Goal: Task Accomplishment & Management: Use online tool/utility

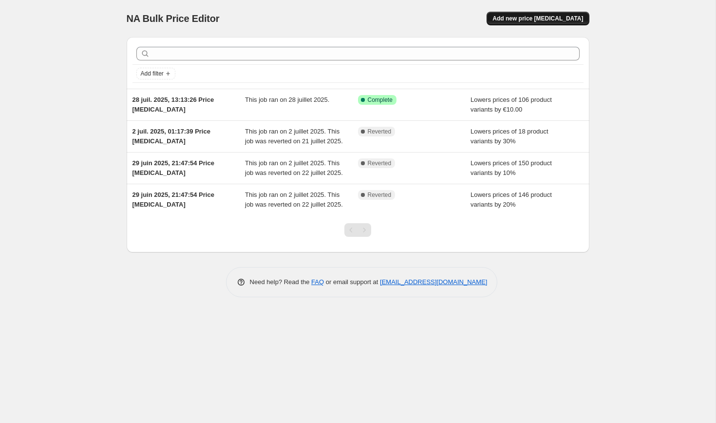
click at [546, 14] on button "Add new price [MEDICAL_DATA]" at bounding box center [538, 19] width 102 height 14
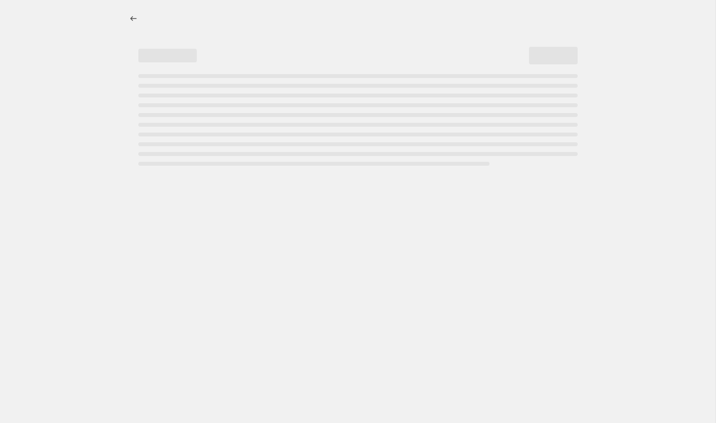
select select "percentage"
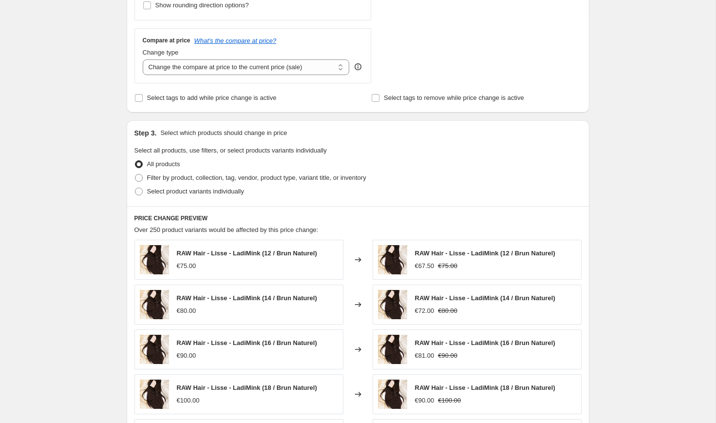
scroll to position [336, 0]
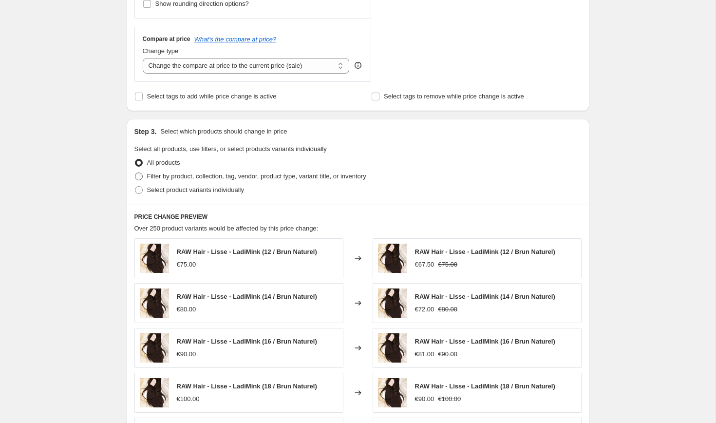
click at [139, 177] on span at bounding box center [139, 176] width 8 height 8
click at [135, 173] on input "Filter by product, collection, tag, vendor, product type, variant title, or inv…" at bounding box center [135, 172] width 0 height 0
radio input "true"
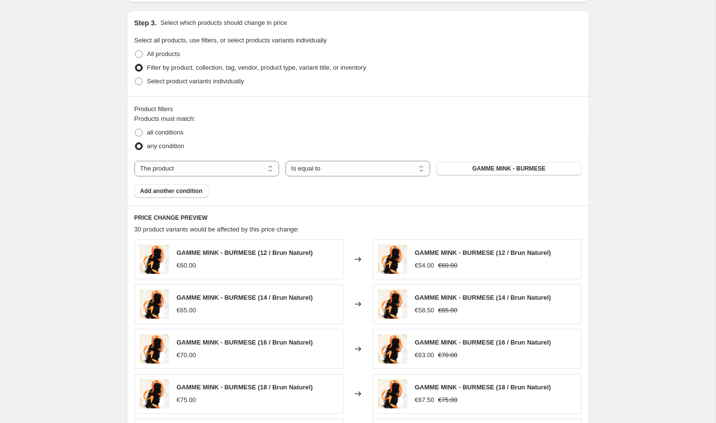
scroll to position [443, 0]
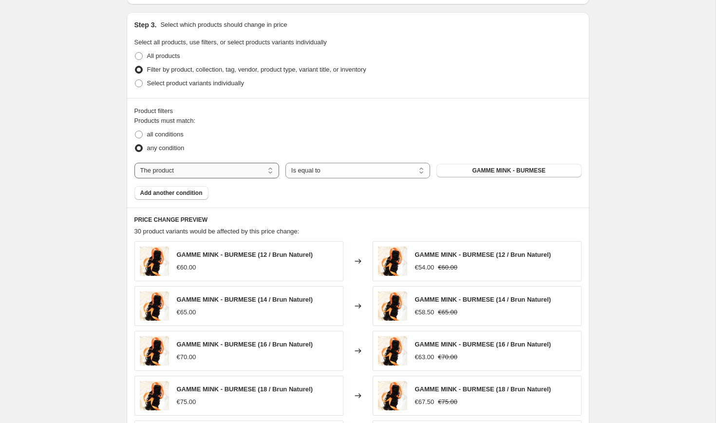
click at [262, 170] on select "The product The product's collection The product's tag The product's vendor The…" at bounding box center [206, 171] width 145 height 16
click at [134, 163] on select "The product The product's collection The product's tag The product's vendor The…" at bounding box center [206, 171] width 145 height 16
click at [136, 84] on span at bounding box center [139, 83] width 8 height 8
click at [135, 80] on input "Select product variants individually" at bounding box center [135, 79] width 0 height 0
radio input "true"
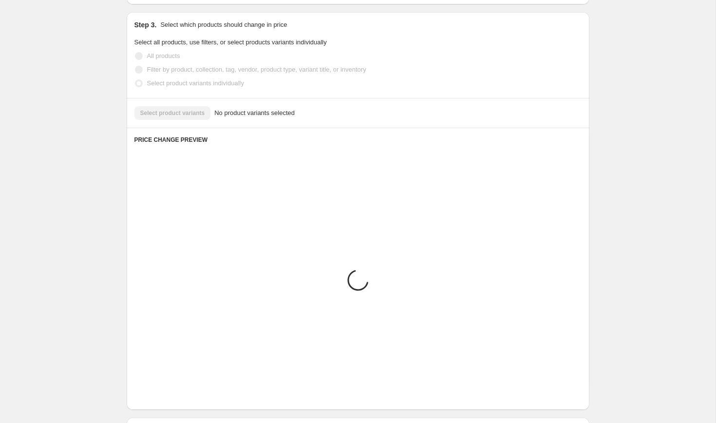
scroll to position [335, 0]
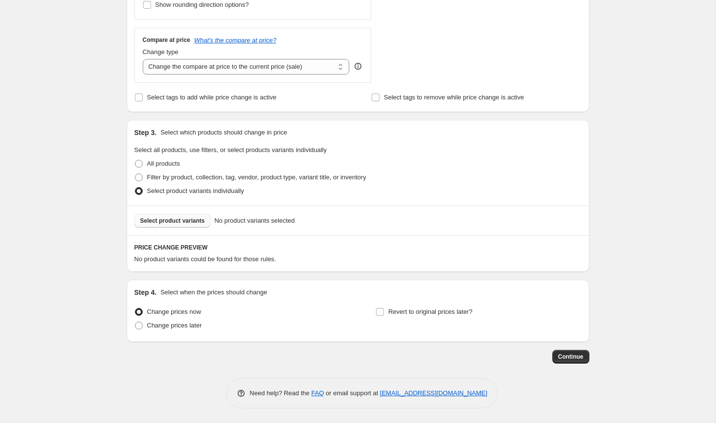
click at [198, 224] on span "Select product variants" at bounding box center [172, 221] width 65 height 8
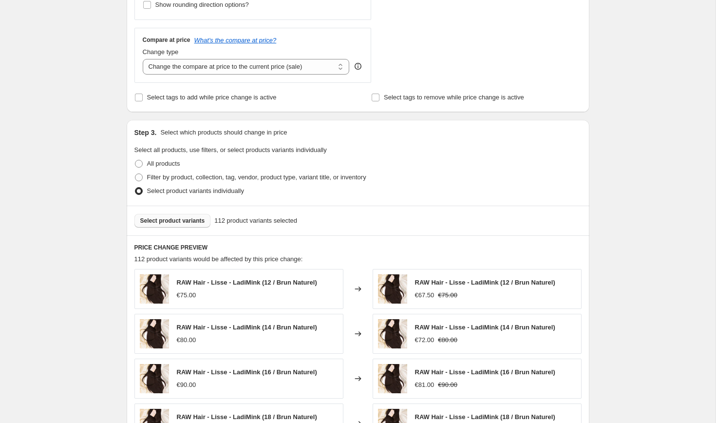
click at [200, 220] on span "Select product variants" at bounding box center [172, 221] width 65 height 8
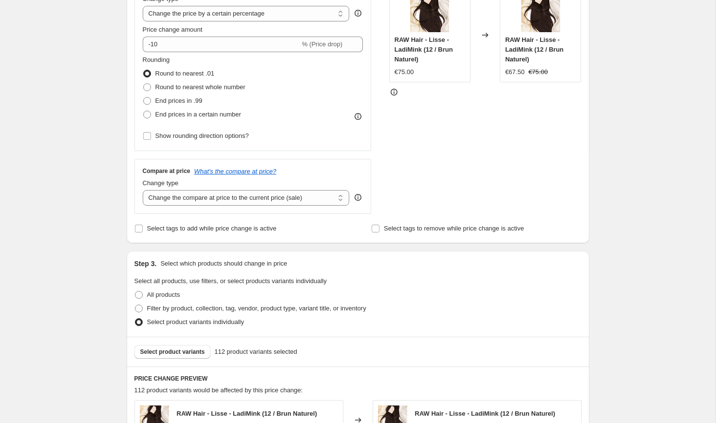
scroll to position [204, 0]
click at [134, 232] on span at bounding box center [138, 229] width 9 height 9
click at [135, 232] on input "Select tags to add while price change is active" at bounding box center [139, 229] width 8 height 8
checkbox input "true"
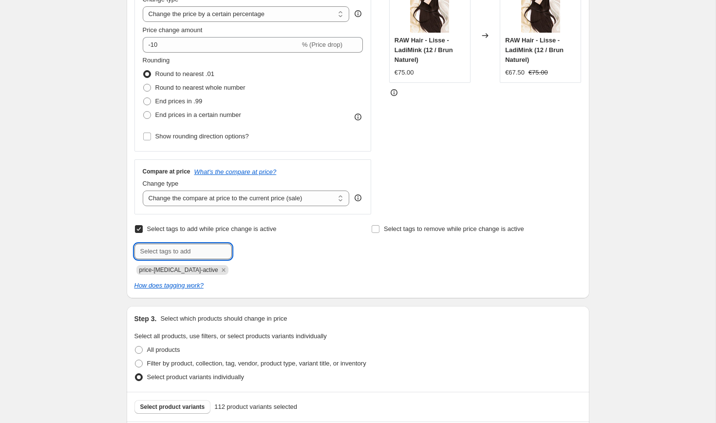
click at [173, 251] on input "text" at bounding box center [182, 252] width 97 height 16
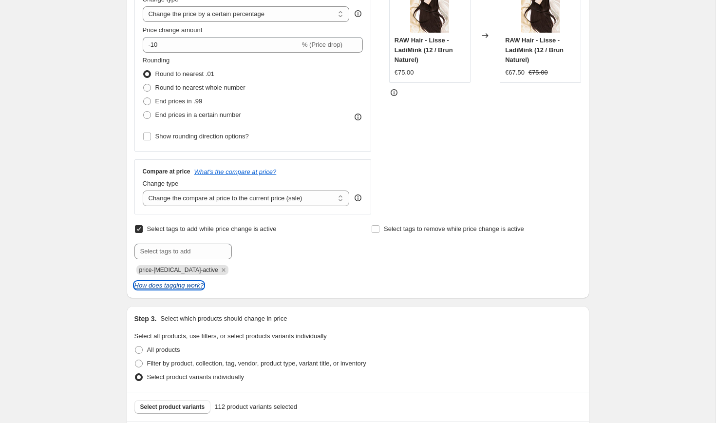
click at [177, 288] on icon "How does tagging work?" at bounding box center [168, 285] width 69 height 7
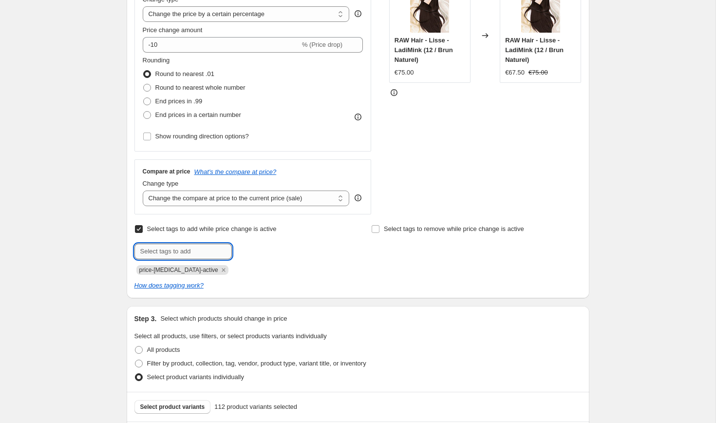
click at [188, 253] on input "text" at bounding box center [182, 252] width 97 height 16
type input "k"
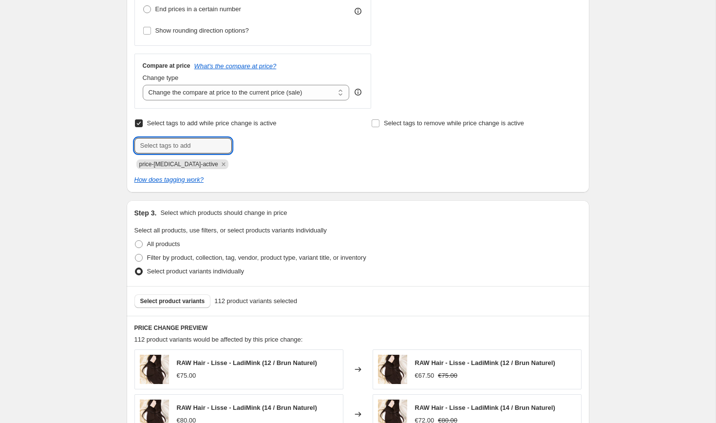
scroll to position [312, 0]
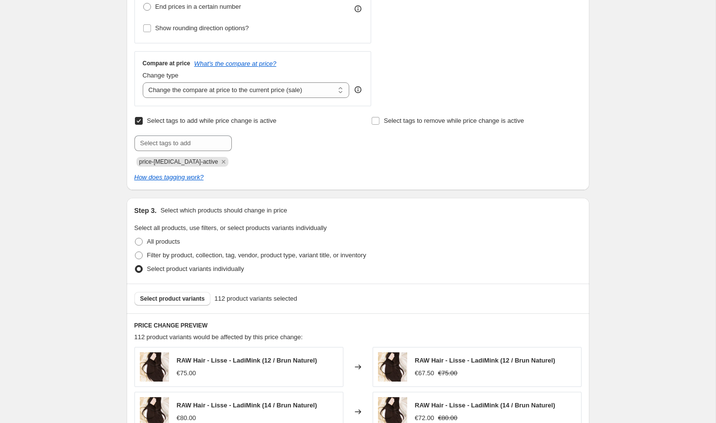
click at [139, 119] on input "Select tags to add while price change is active" at bounding box center [139, 121] width 8 height 8
checkbox input "false"
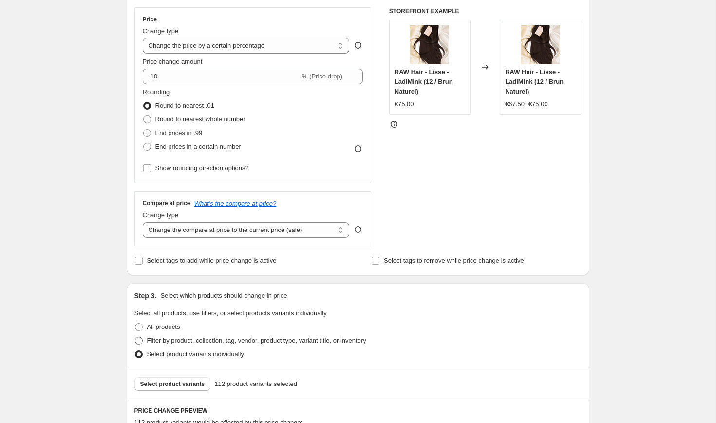
scroll to position [165, 0]
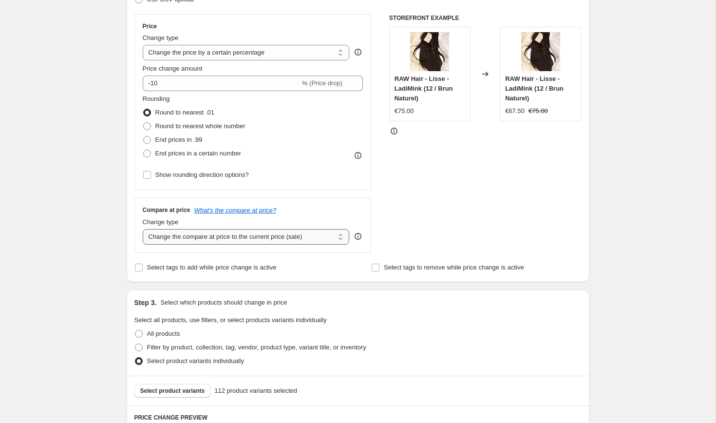
click at [169, 235] on select "Change the compare at price to the current price (sale) Change the compare at p…" at bounding box center [246, 237] width 207 height 16
click at [143, 229] on select "Change the compare at price to the current price (sale) Change the compare at p…" at bounding box center [246, 237] width 207 height 16
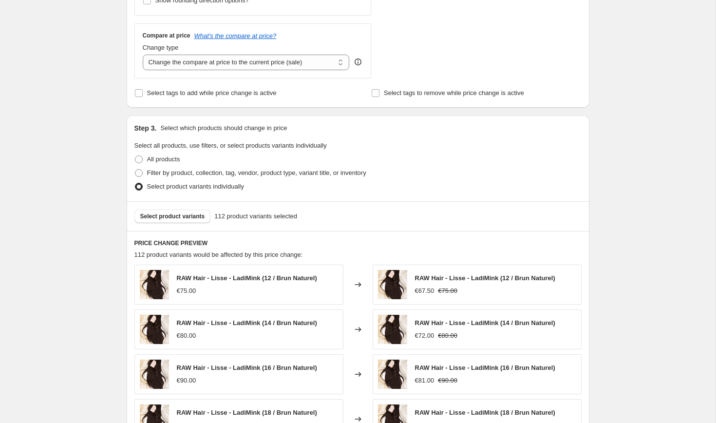
scroll to position [334, 0]
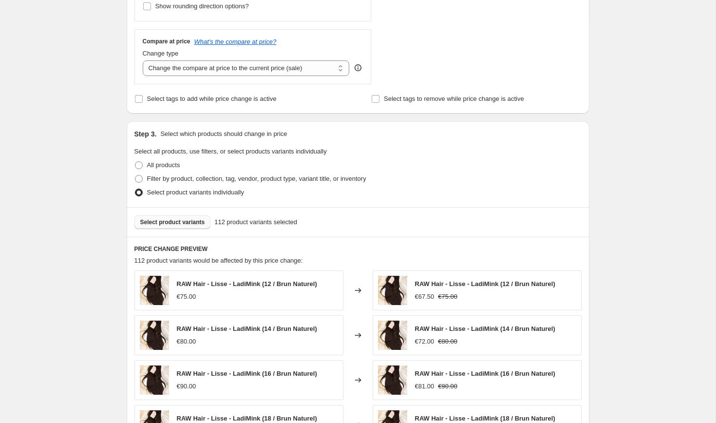
click at [197, 223] on span "Select product variants" at bounding box center [172, 222] width 65 height 8
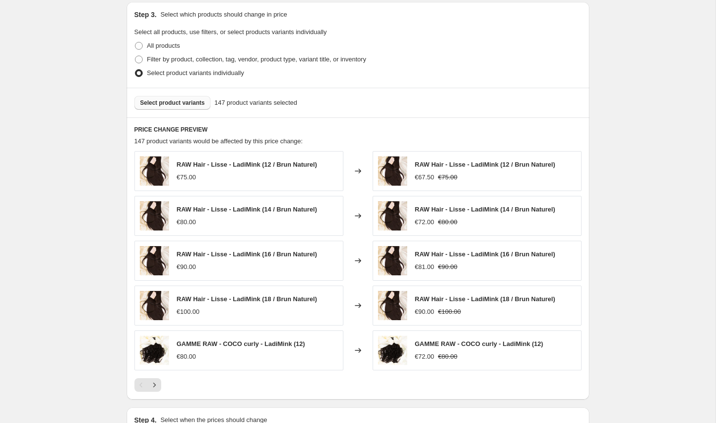
scroll to position [581, 0]
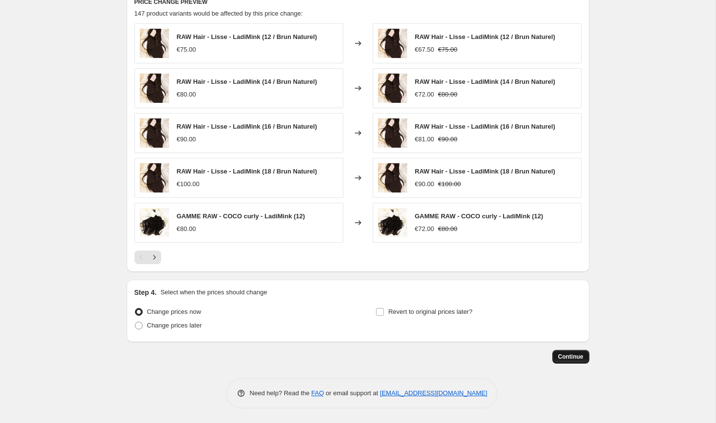
click at [559, 358] on span "Continue" at bounding box center [570, 357] width 25 height 8
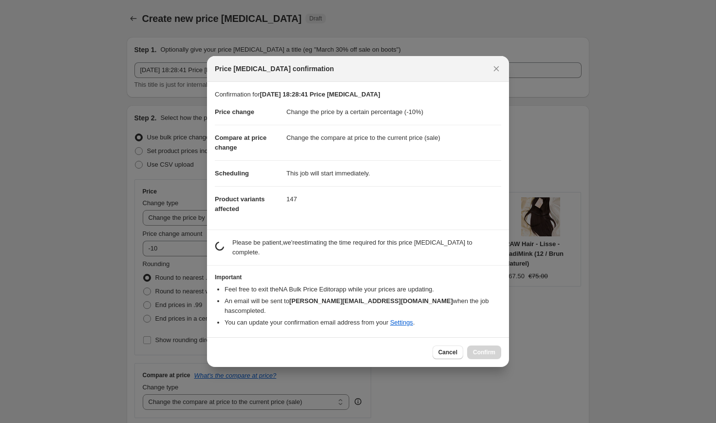
scroll to position [0, 0]
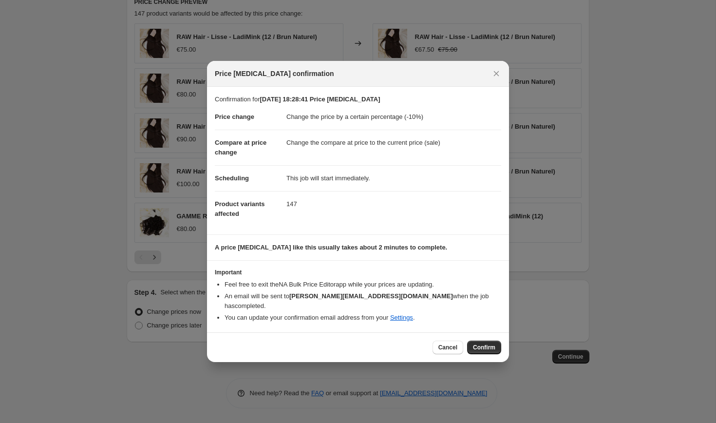
click at [442, 349] on div "Cancel Confirm" at bounding box center [358, 347] width 302 height 30
click at [444, 343] on span "Cancel" at bounding box center [447, 347] width 19 height 8
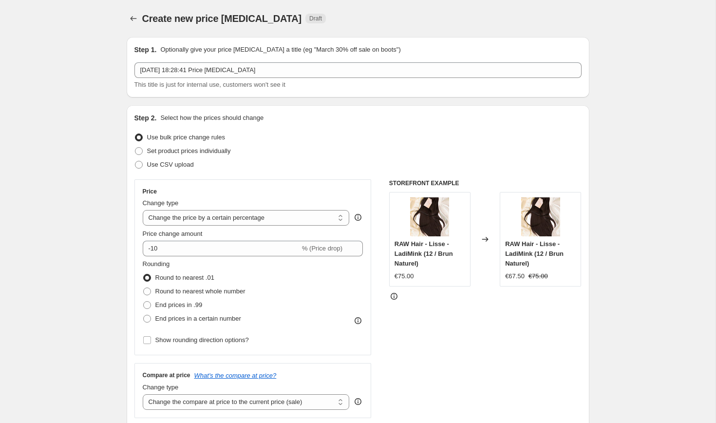
scroll to position [581, 0]
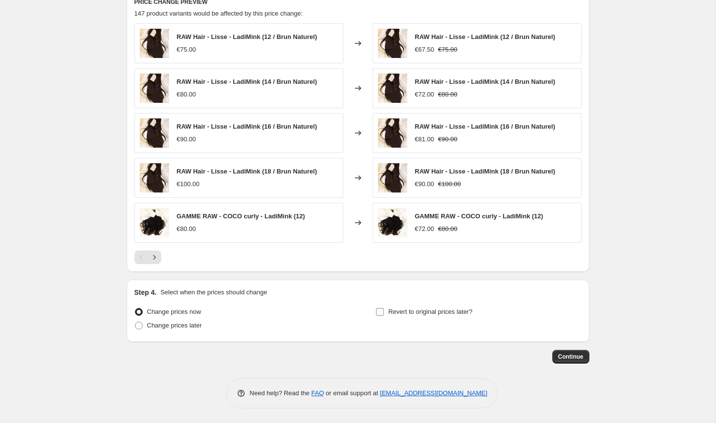
click at [383, 311] on input "Revert to original prices later?" at bounding box center [380, 312] width 8 height 8
checkbox input "true"
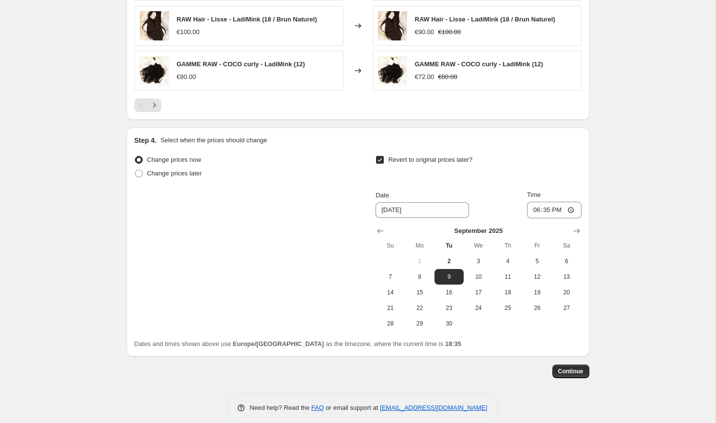
scroll to position [747, 0]
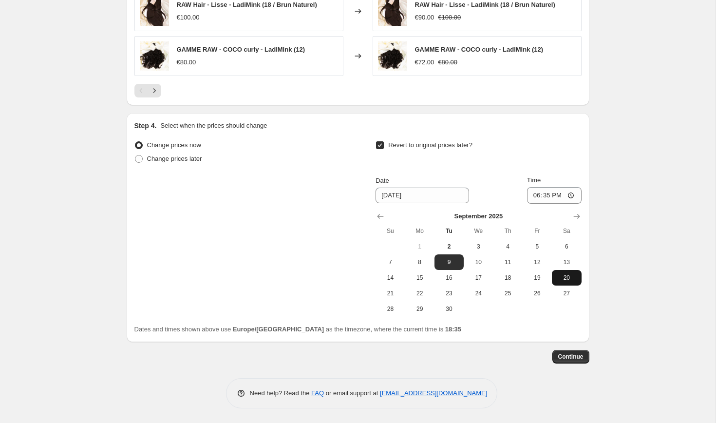
click at [567, 282] on button "20" at bounding box center [566, 278] width 29 height 16
type input "[DATE]"
click at [570, 272] on button "20" at bounding box center [566, 278] width 29 height 16
click at [504, 186] on div "Date [DATE] Time 18:35" at bounding box center [479, 189] width 206 height 28
click at [379, 147] on input "Revert to original prices later?" at bounding box center [380, 145] width 8 height 8
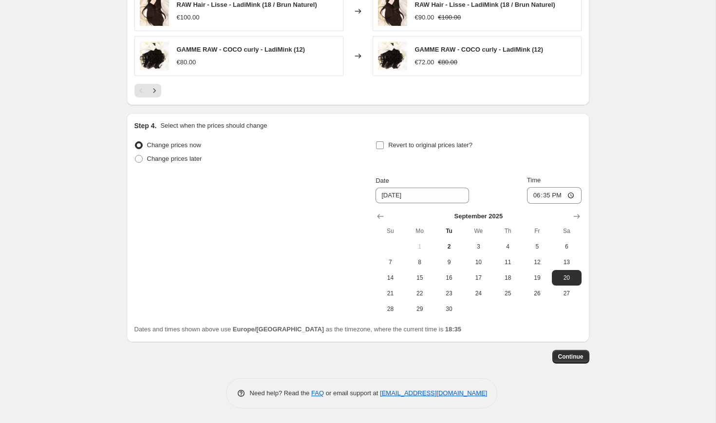
checkbox input "false"
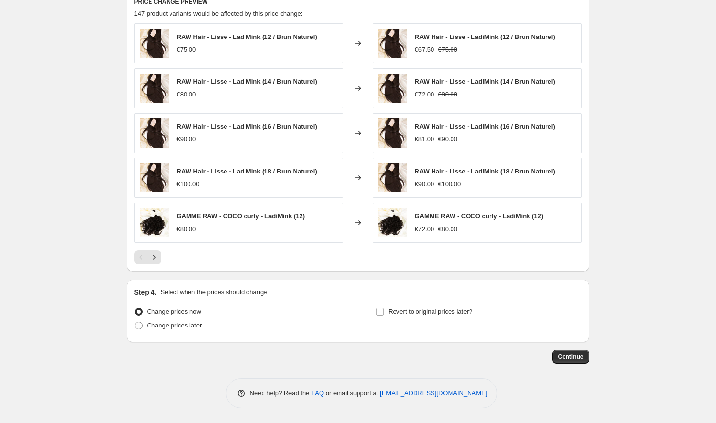
scroll to position [581, 0]
click at [569, 358] on span "Continue" at bounding box center [570, 357] width 25 height 8
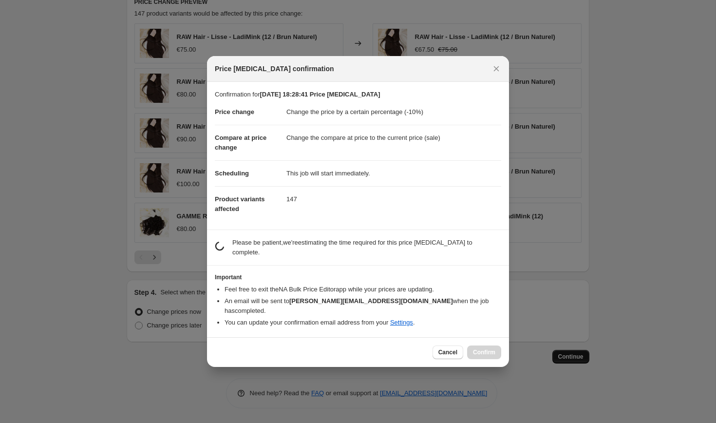
scroll to position [0, 0]
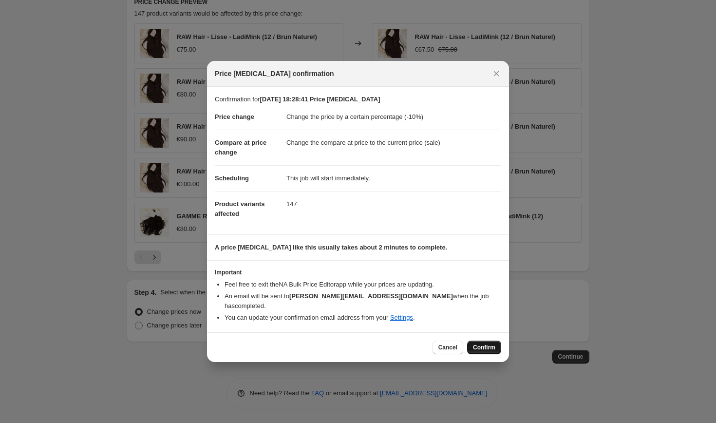
click at [484, 343] on span "Confirm" at bounding box center [484, 347] width 22 height 8
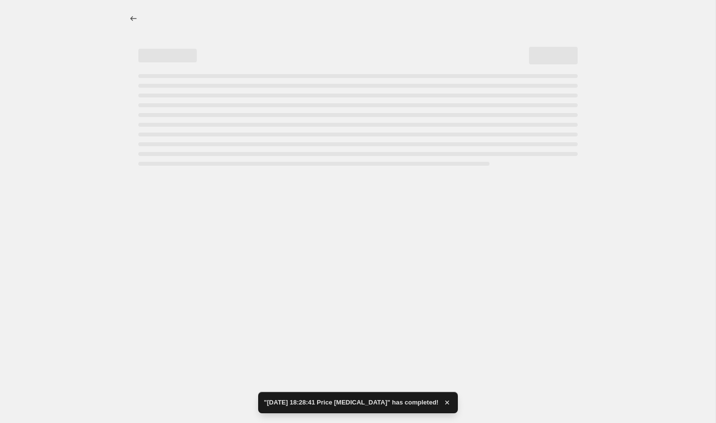
select select "percentage"
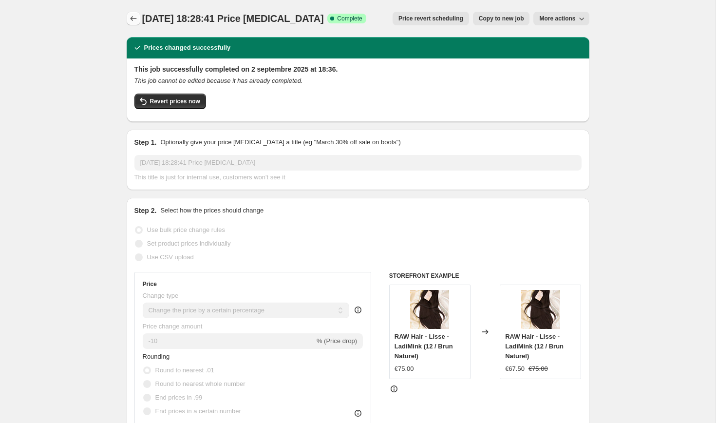
click at [135, 19] on icon "Price change jobs" at bounding box center [134, 19] width 10 height 10
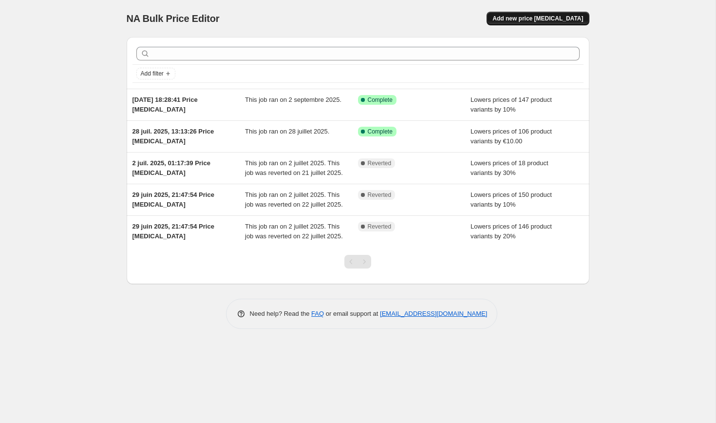
click at [531, 19] on span "Add new price [MEDICAL_DATA]" at bounding box center [538, 19] width 91 height 8
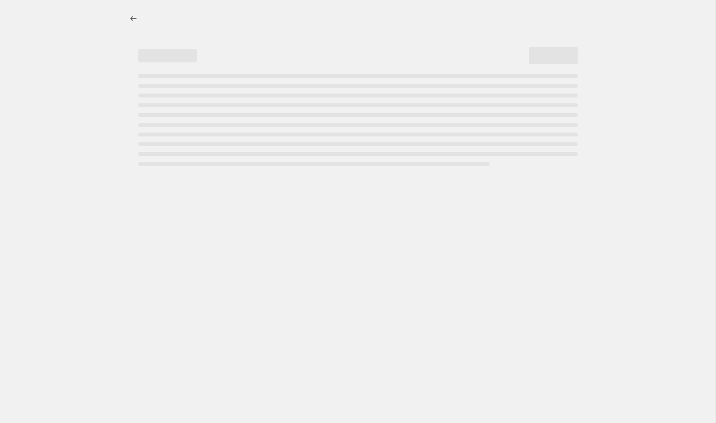
select select "percentage"
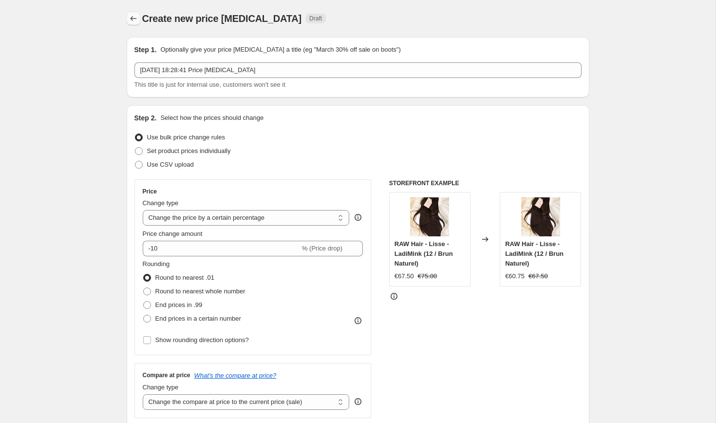
click at [131, 20] on icon "Price change jobs" at bounding box center [134, 19] width 10 height 10
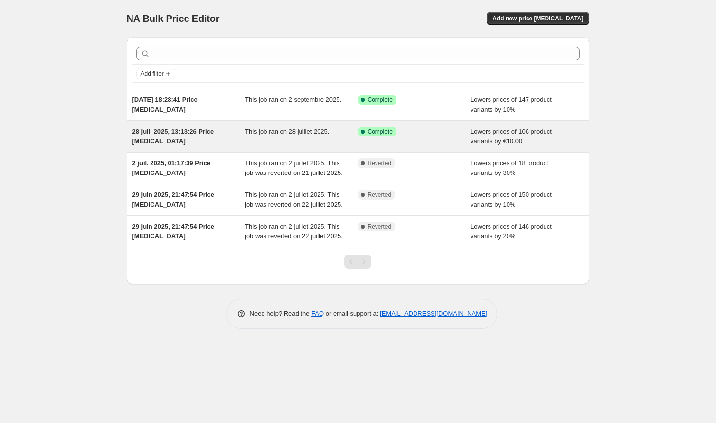
click at [222, 145] on div "28 juil. 2025, 13:13:26 Price [MEDICAL_DATA]" at bounding box center [189, 136] width 113 height 19
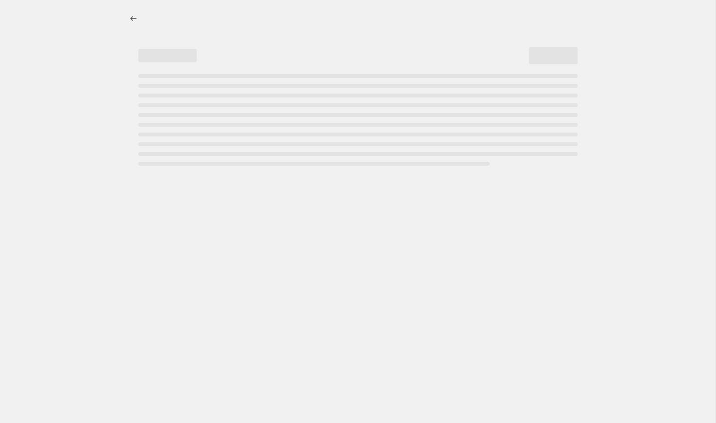
select select "by"
select select "no_change"
select select "collection"
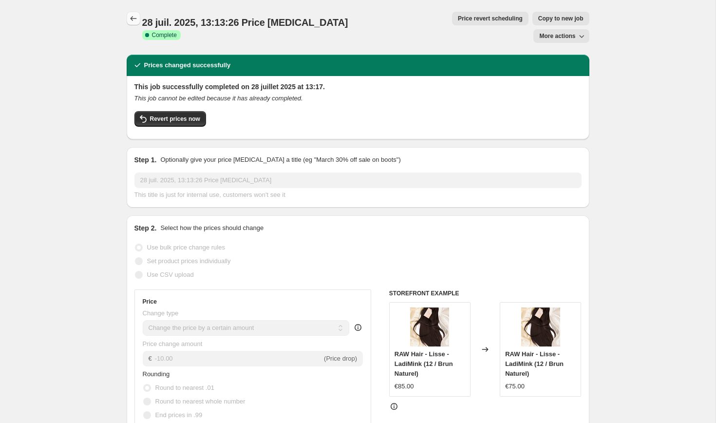
click at [132, 17] on icon "Price change jobs" at bounding box center [134, 19] width 10 height 10
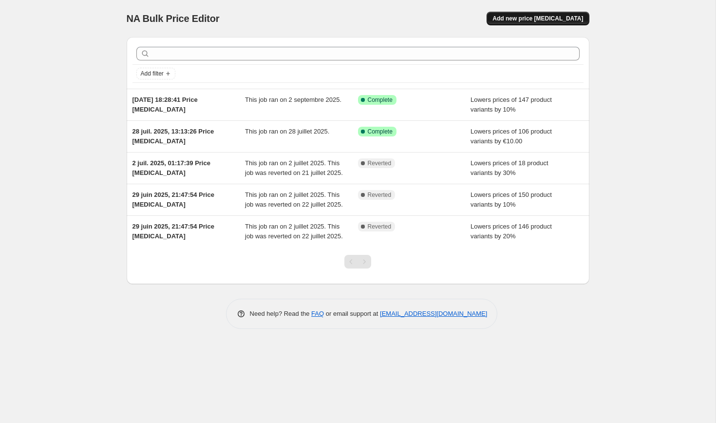
click at [536, 19] on span "Add new price [MEDICAL_DATA]" at bounding box center [538, 19] width 91 height 8
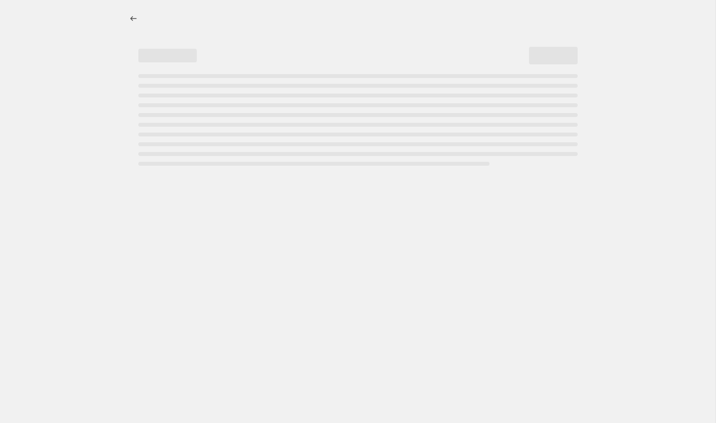
select select "percentage"
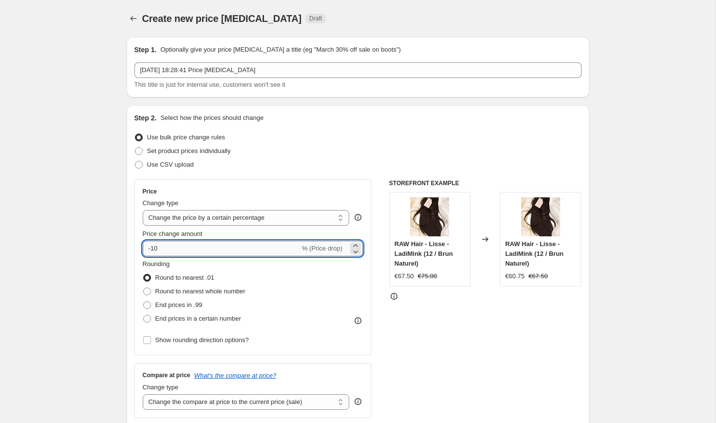
click at [200, 250] on input "-10" at bounding box center [221, 249] width 157 height 16
type input "-1"
type input "1"
type input "-1"
type input "-5"
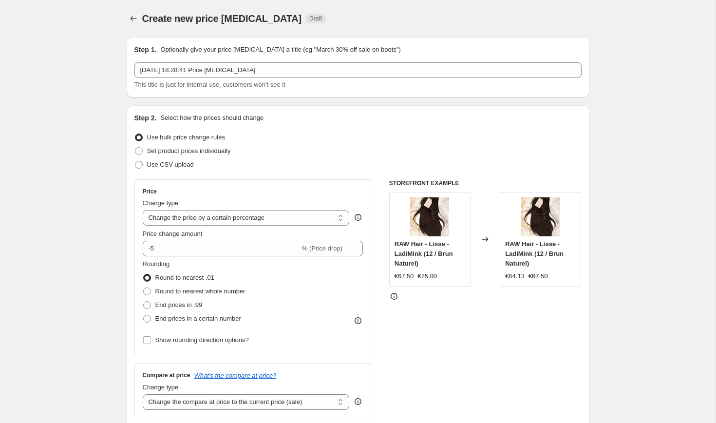
click at [324, 165] on div "Use CSV upload" at bounding box center [357, 165] width 447 height 14
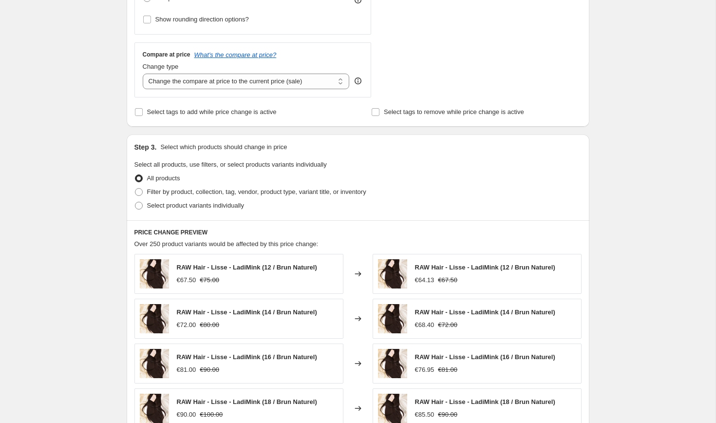
scroll to position [355, 0]
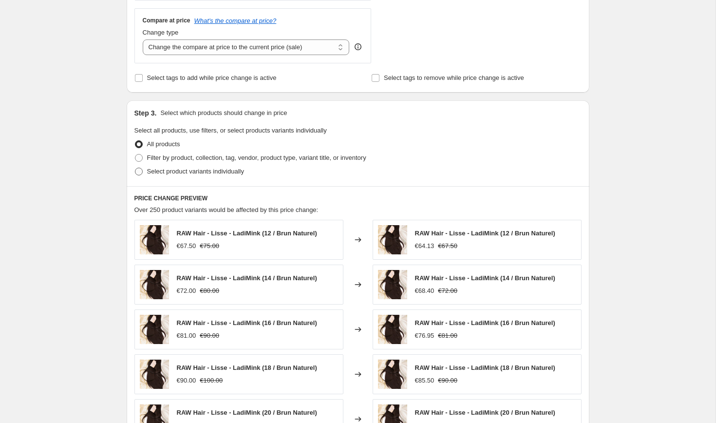
click at [141, 173] on span at bounding box center [139, 172] width 8 height 8
click at [135, 168] on input "Select product variants individually" at bounding box center [135, 168] width 0 height 0
radio input "true"
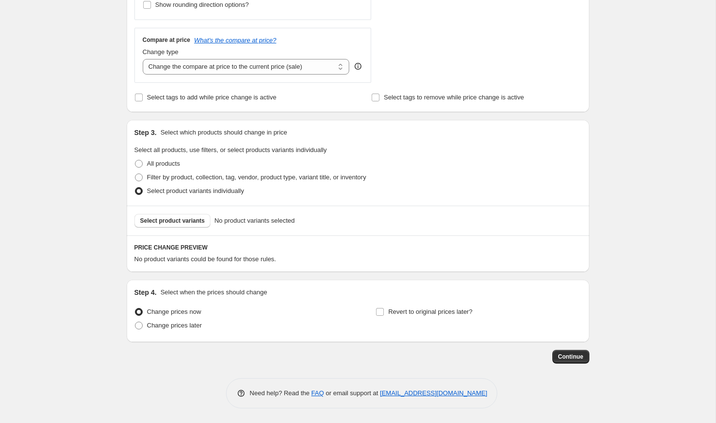
scroll to position [335, 0]
click at [172, 224] on span "Select product variants" at bounding box center [172, 221] width 65 height 8
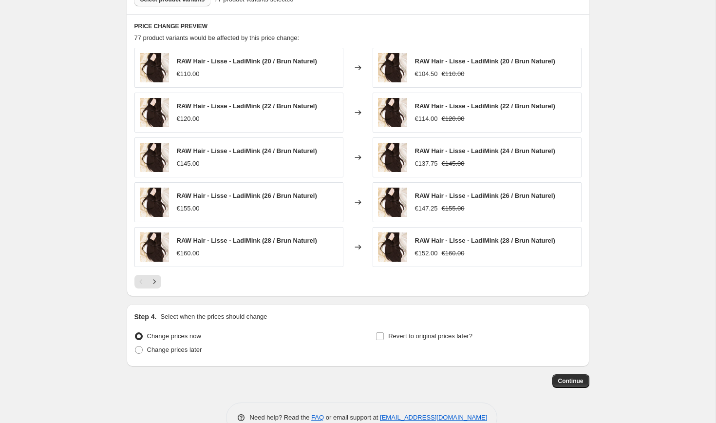
scroll to position [581, 0]
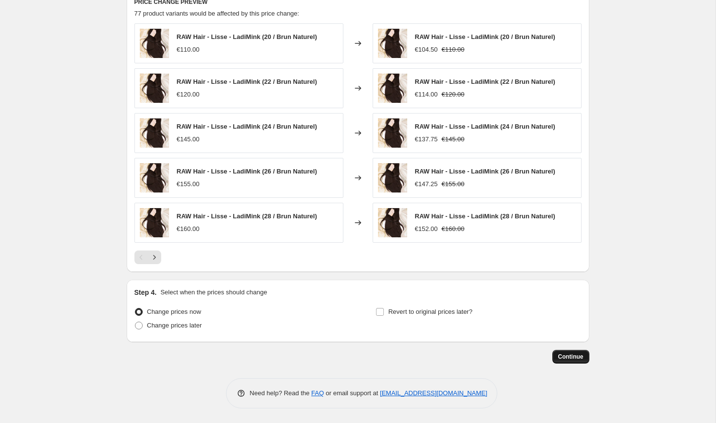
click at [571, 357] on span "Continue" at bounding box center [570, 357] width 25 height 8
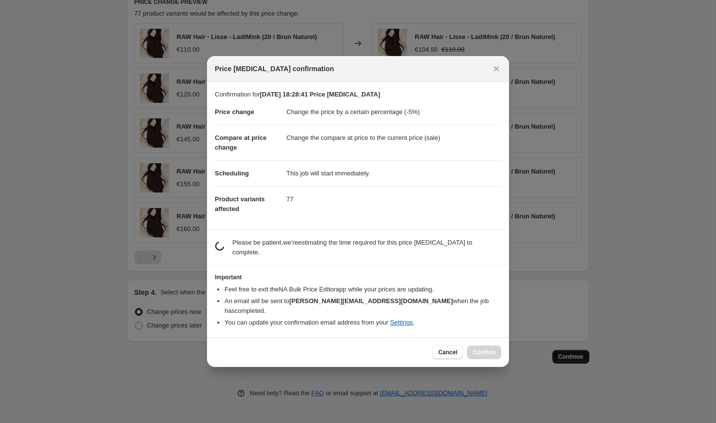
scroll to position [0, 0]
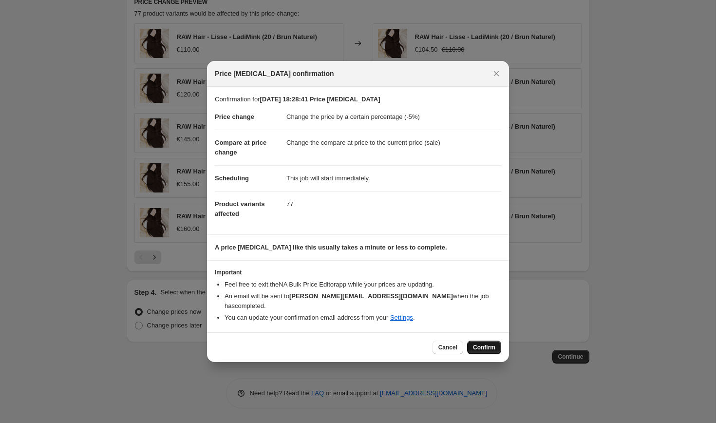
click at [488, 345] on span "Confirm" at bounding box center [484, 347] width 22 height 8
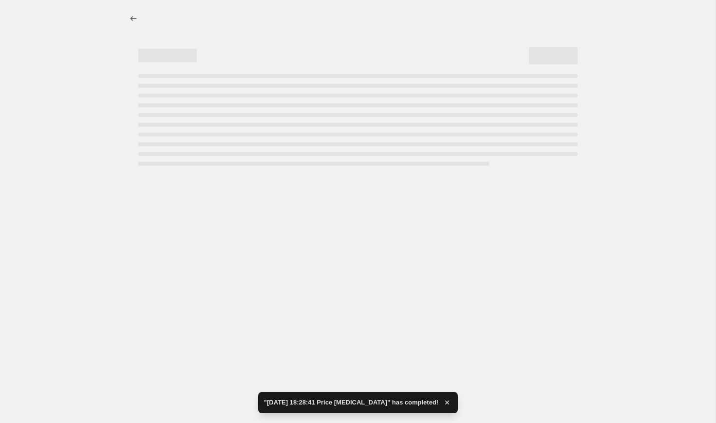
select select "percentage"
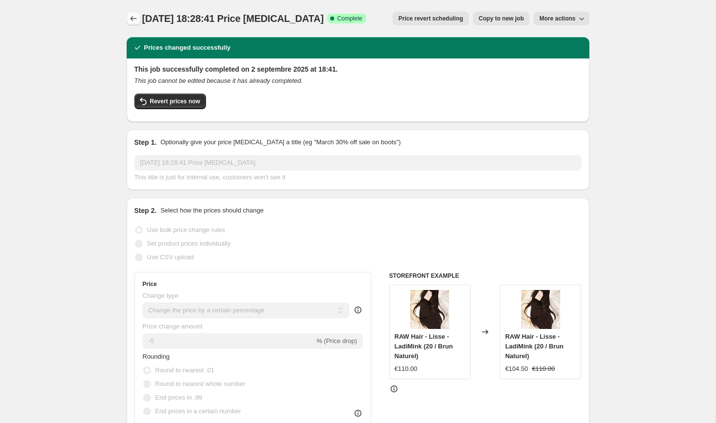
click at [134, 18] on icon "Price change jobs" at bounding box center [134, 19] width 10 height 10
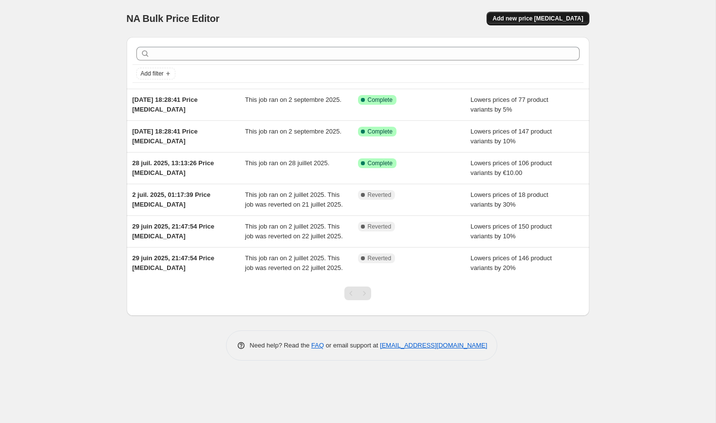
click at [562, 19] on span "Add new price [MEDICAL_DATA]" at bounding box center [538, 19] width 91 height 8
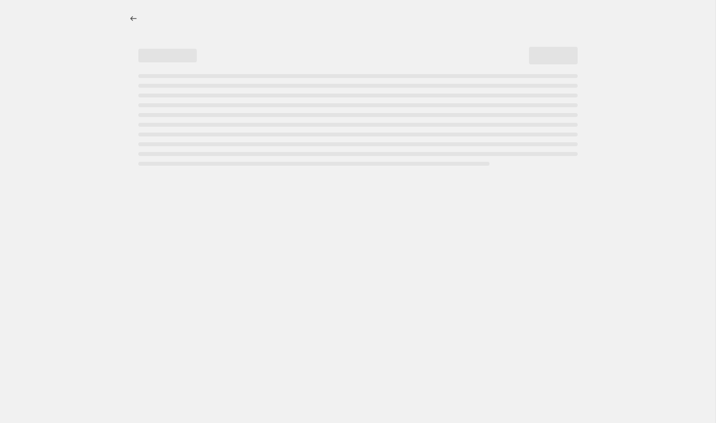
select select "percentage"
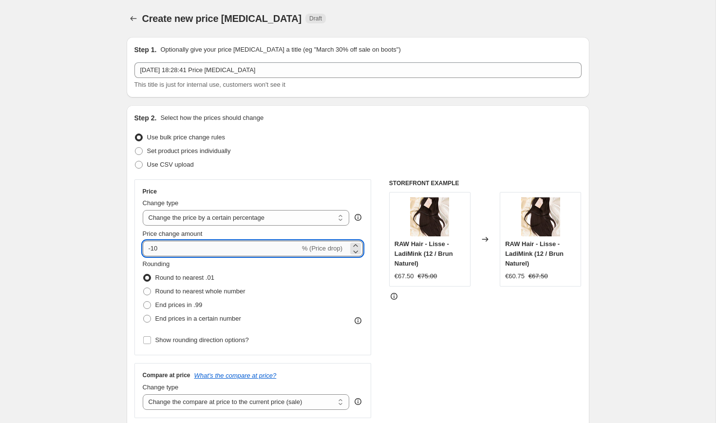
click at [187, 251] on input "-10" at bounding box center [221, 249] width 157 height 16
type input "-1"
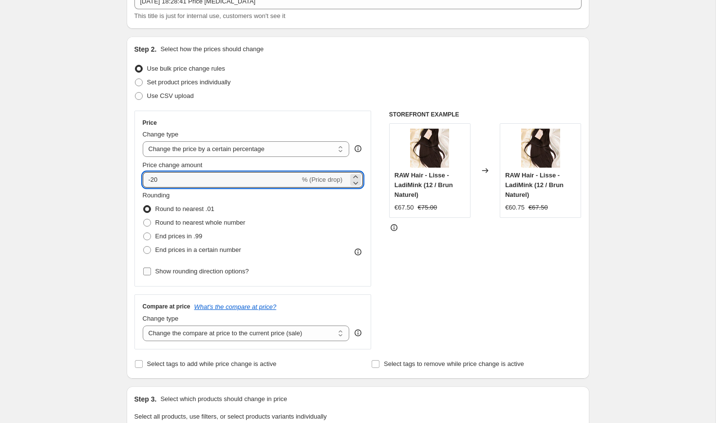
scroll to position [77, 0]
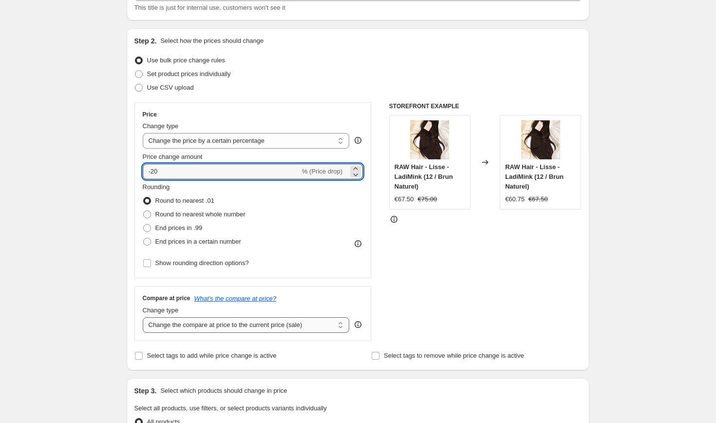
type input "-20"
click at [237, 323] on select "Change the compare at price to the current price (sale) Change the compare at p…" at bounding box center [246, 325] width 207 height 16
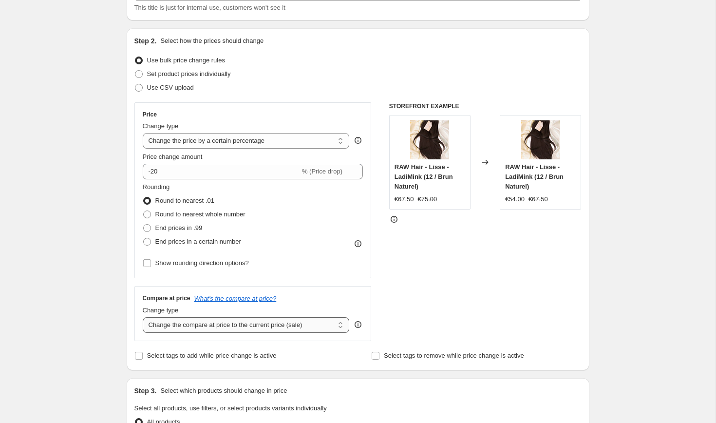
select select "bp"
click at [143, 317] on select "Change the compare at price to the current price (sale) Change the compare at p…" at bounding box center [246, 325] width 207 height 16
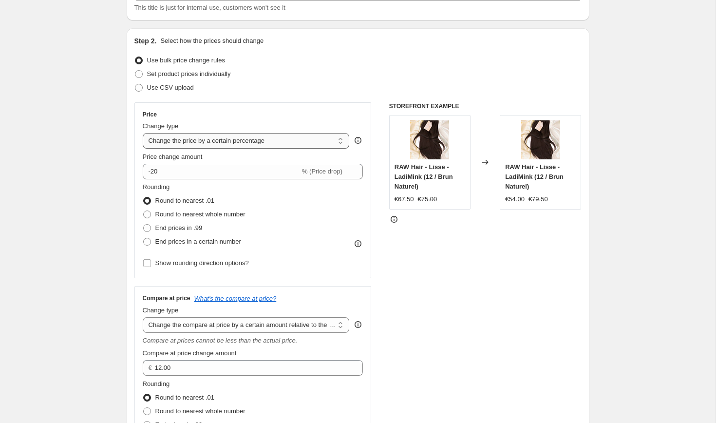
click at [310, 148] on select "Change the price to a certain amount Change the price by a certain amount Chang…" at bounding box center [246, 141] width 207 height 16
select select "pcap"
click at [143, 133] on select "Change the price to a certain amount Change the price by a certain amount Chang…" at bounding box center [246, 141] width 207 height 16
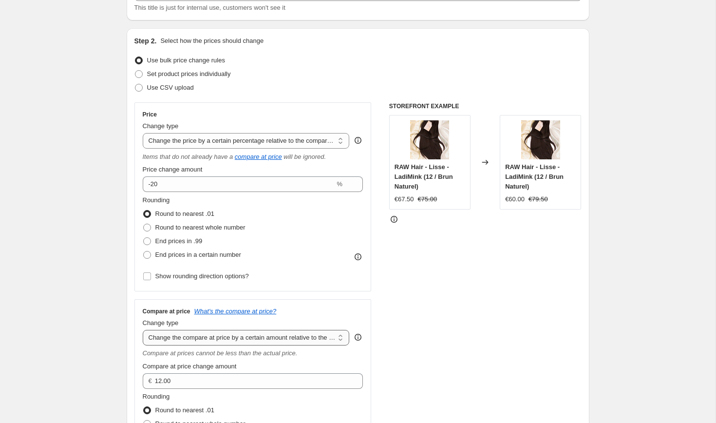
click at [254, 344] on select "Change the compare at price to the current price (sale) Change the compare at p…" at bounding box center [246, 338] width 207 height 16
select select "ep"
click at [143, 330] on select "Change the compare at price to the current price (sale) Change the compare at p…" at bounding box center [246, 338] width 207 height 16
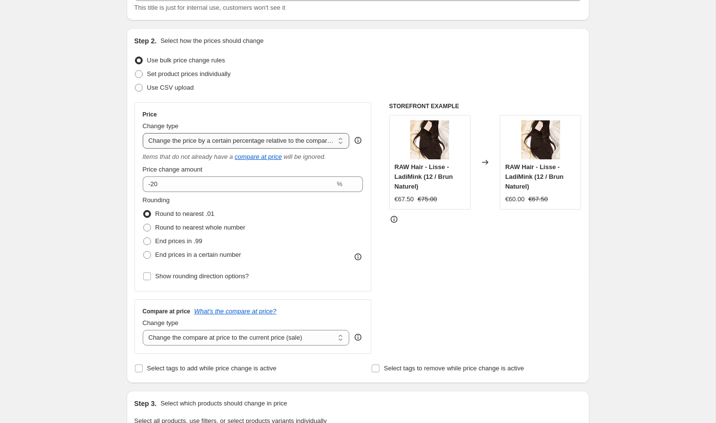
click at [294, 140] on select "Change the price to a certain amount Change the price by a certain amount Chang…" at bounding box center [246, 141] width 207 height 16
click at [143, 133] on select "Change the price to a certain amount Change the price by a certain amount Chang…" at bounding box center [246, 141] width 207 height 16
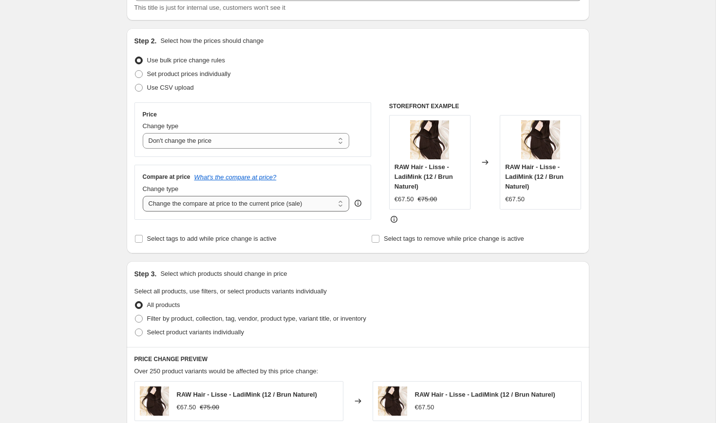
click at [273, 207] on select "Change the compare at price to the current price (sale) Change the compare at p…" at bounding box center [246, 204] width 207 height 16
click at [276, 145] on select "Change the price to a certain amount Change the price by a certain amount Chang…" at bounding box center [246, 141] width 207 height 16
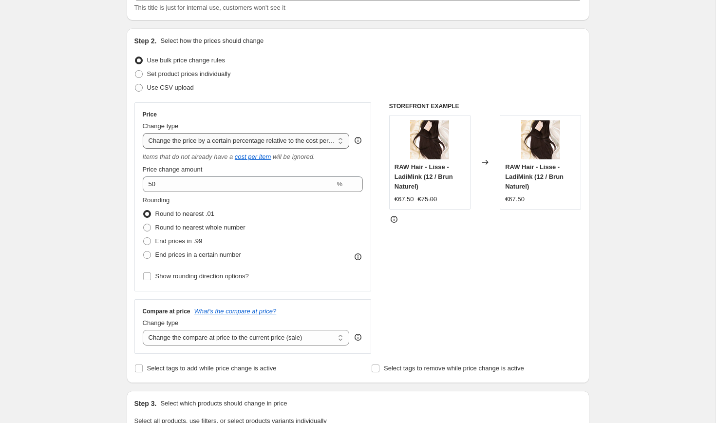
click at [273, 142] on select "Change the price to a certain amount Change the price by a certain amount Chang…" at bounding box center [246, 141] width 207 height 16
select select "percentage"
click at [143, 133] on select "Change the price to a certain amount Change the price by a certain amount Chang…" at bounding box center [246, 141] width 207 height 16
type input "-15"
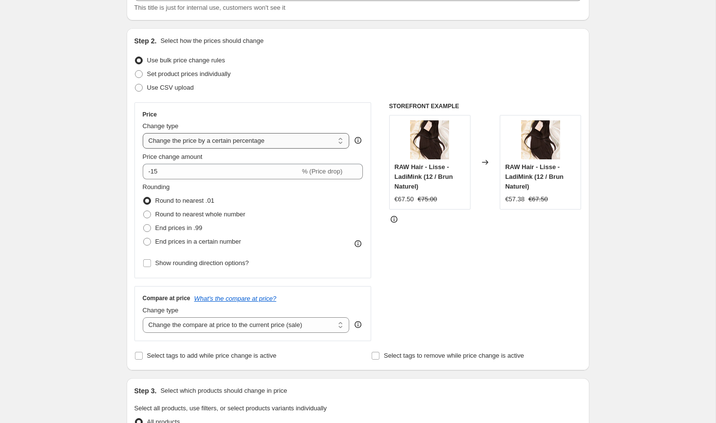
click at [268, 137] on select "Change the price to a certain amount Change the price by a certain amount Chang…" at bounding box center [246, 141] width 207 height 16
select select "ecap"
click at [143, 133] on select "Change the price to a certain amount Change the price by a certain amount Chang…" at bounding box center [246, 141] width 207 height 16
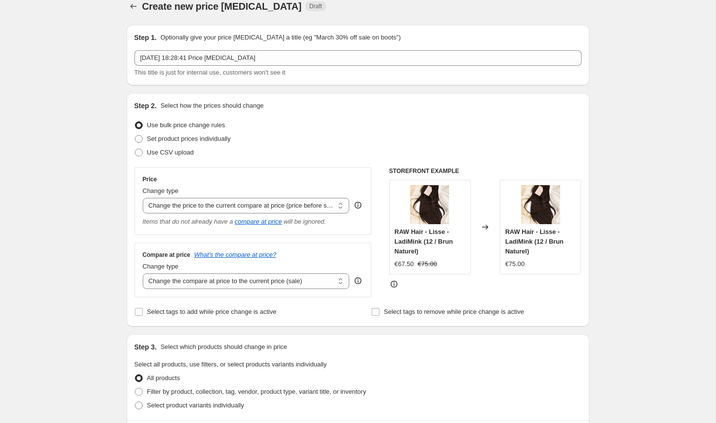
scroll to position [0, 0]
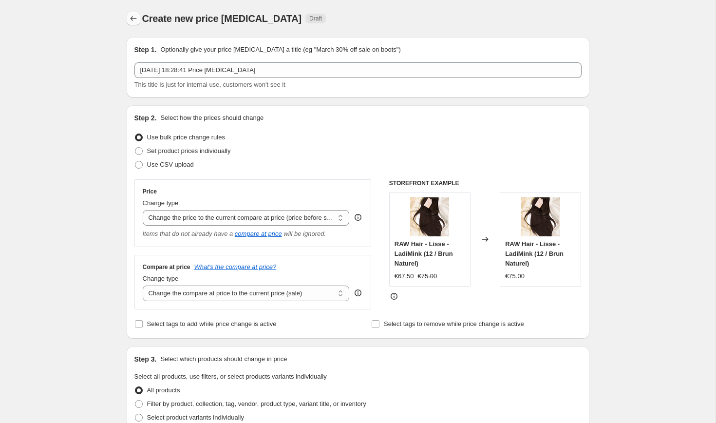
click at [130, 18] on icon "Price change jobs" at bounding box center [134, 19] width 10 height 10
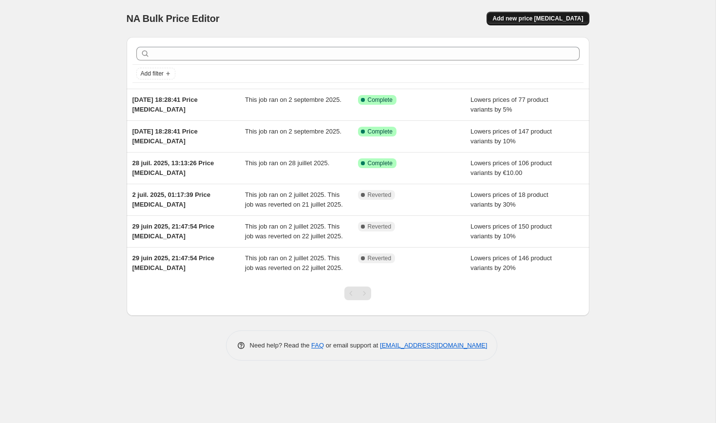
click at [542, 24] on button "Add new price [MEDICAL_DATA]" at bounding box center [538, 19] width 102 height 14
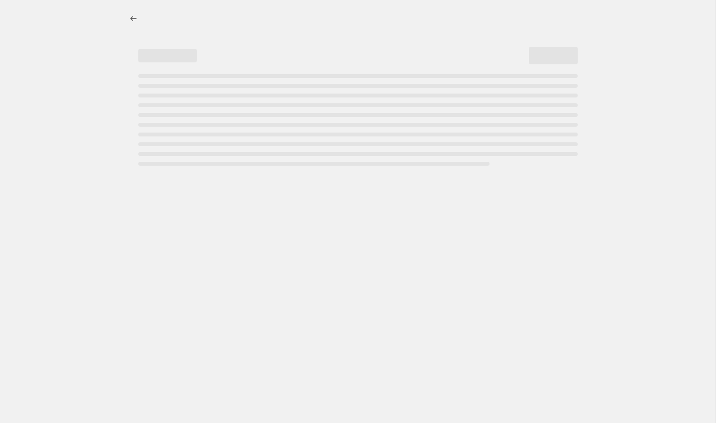
select select "percentage"
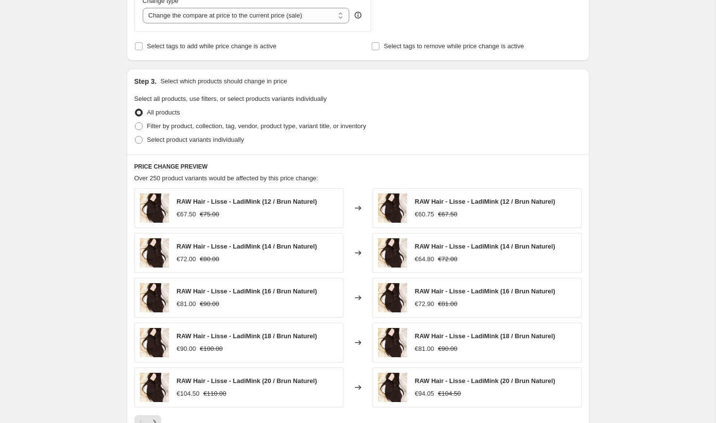
scroll to position [387, 0]
click at [142, 142] on span at bounding box center [139, 139] width 8 height 8
click at [135, 136] on input "Select product variants individually" at bounding box center [135, 135] width 0 height 0
radio input "true"
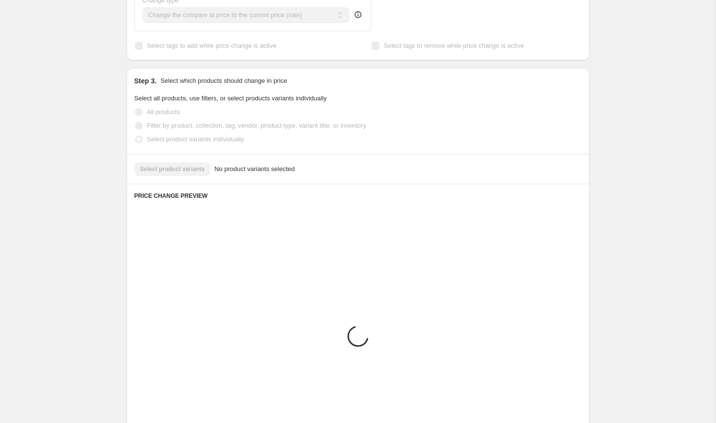
scroll to position [335, 0]
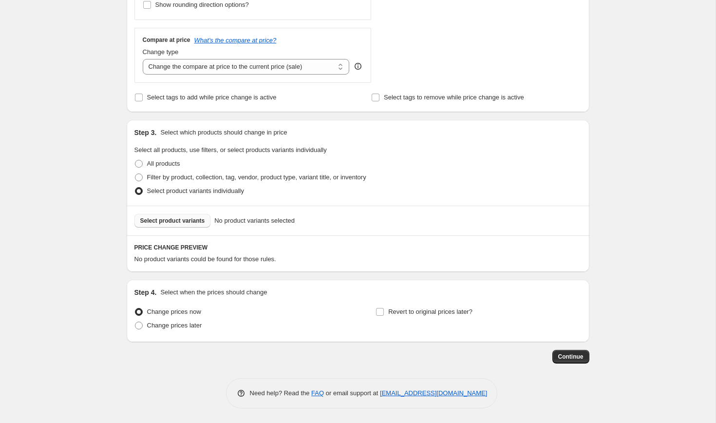
click at [167, 227] on button "Select product variants" at bounding box center [172, 221] width 76 height 14
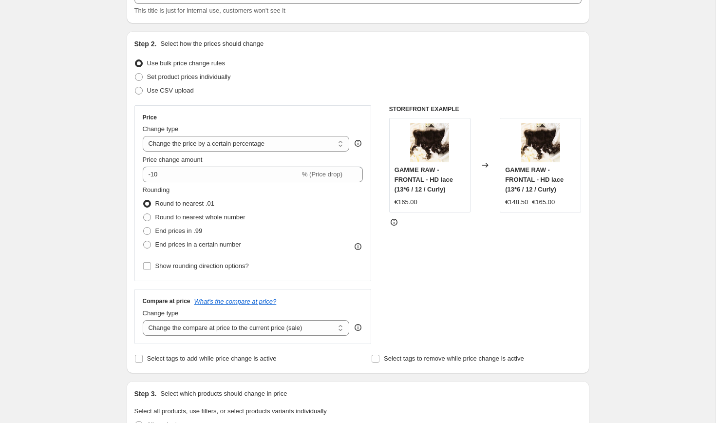
scroll to position [76, 0]
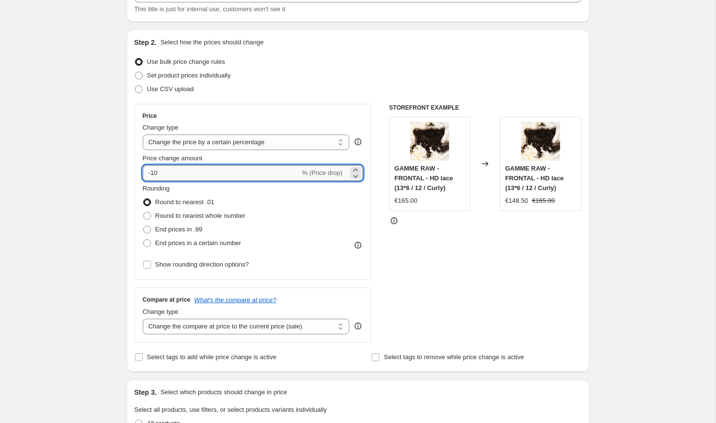
click at [248, 173] on input "-10" at bounding box center [221, 173] width 157 height 16
type input "-1"
type input "-20"
click at [373, 241] on div "Price Change type Change the price to a certain amount Change the price by a ce…" at bounding box center [357, 223] width 447 height 239
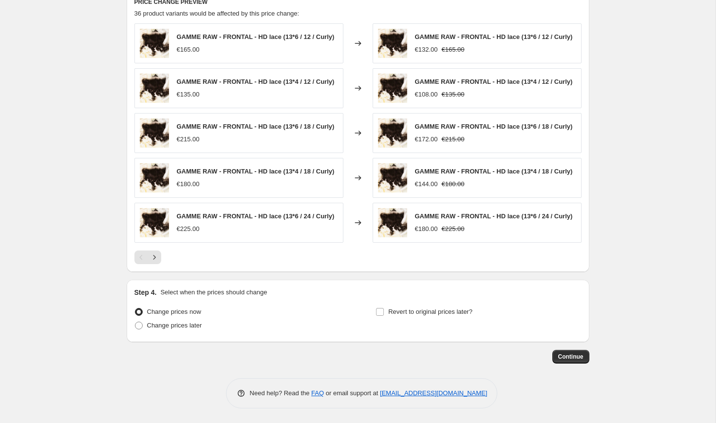
scroll to position [596, 0]
click at [561, 355] on span "Continue" at bounding box center [570, 357] width 25 height 8
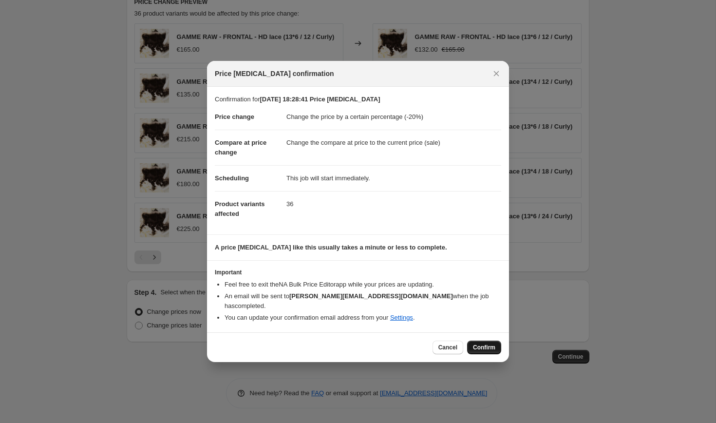
click at [478, 343] on span "Confirm" at bounding box center [484, 347] width 22 height 8
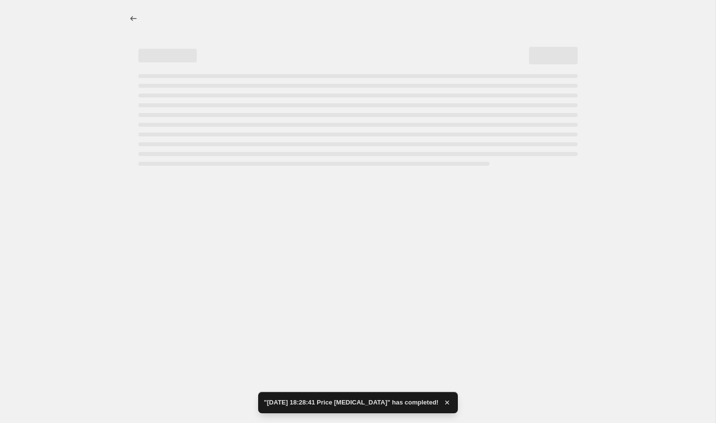
select select "percentage"
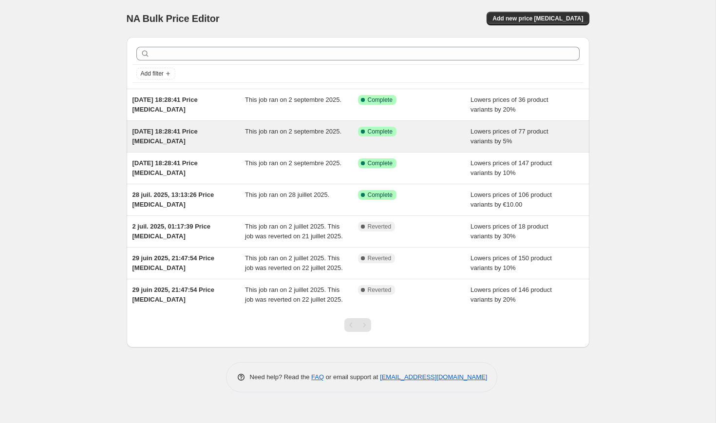
click at [332, 139] on div "This job ran on 2 septembre 2025." at bounding box center [301, 136] width 113 height 19
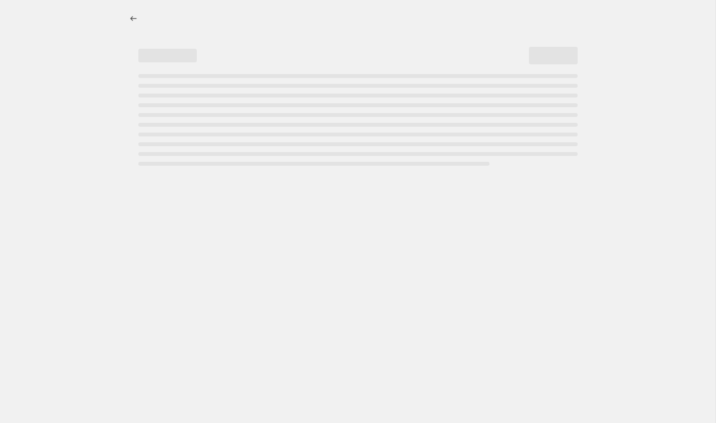
select select "percentage"
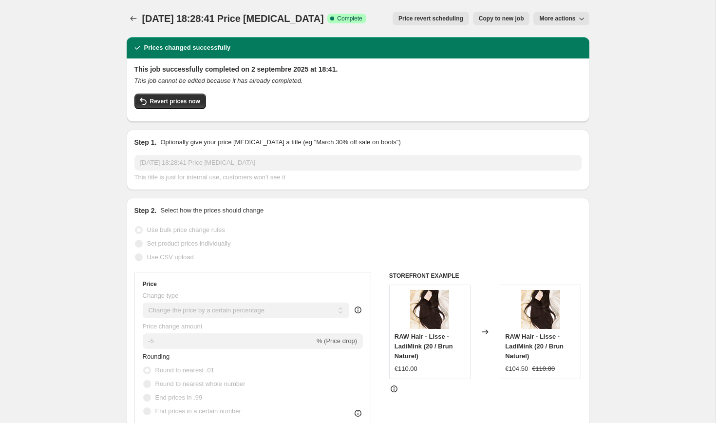
click at [481, 22] on span "Copy to new job" at bounding box center [501, 19] width 45 height 8
select select "percentage"
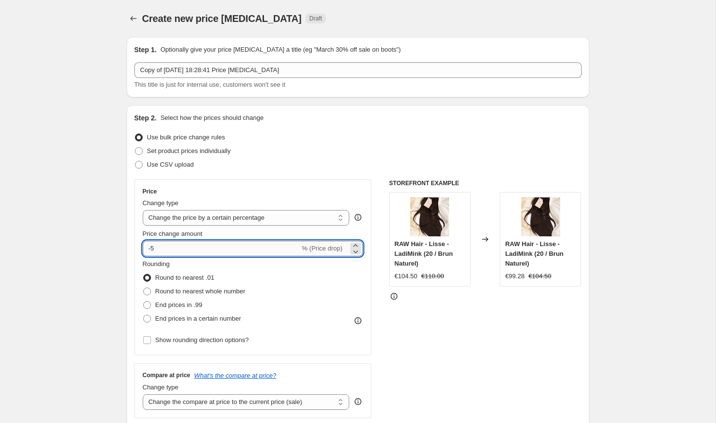
click at [200, 245] on input "-5" at bounding box center [221, 249] width 157 height 16
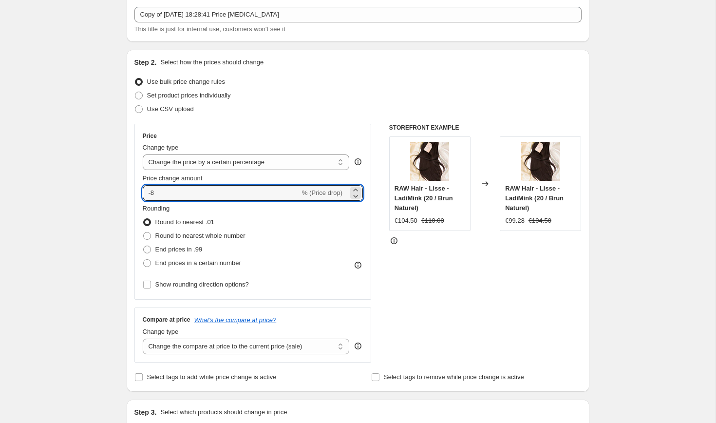
scroll to position [60, 0]
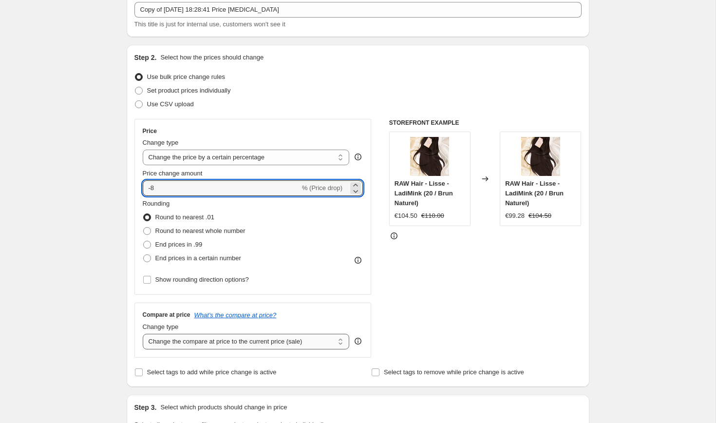
type input "-8"
click at [246, 343] on select "Change the compare at price to the current price (sale) Change the compare at p…" at bounding box center [246, 342] width 207 height 16
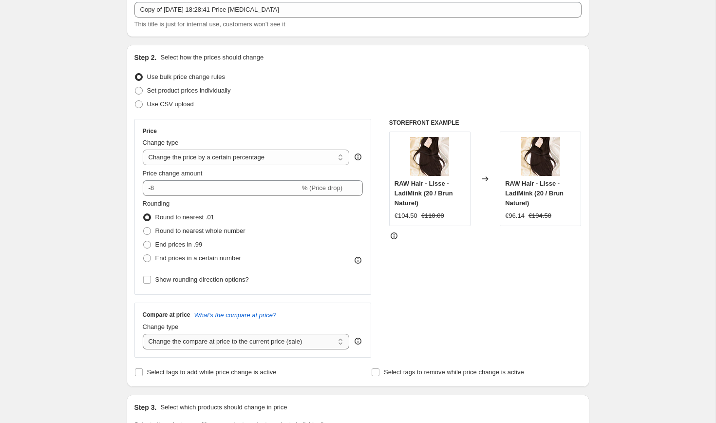
select select "no_change"
click at [143, 334] on select "Change the compare at price to the current price (sale) Change the compare at p…" at bounding box center [246, 342] width 207 height 16
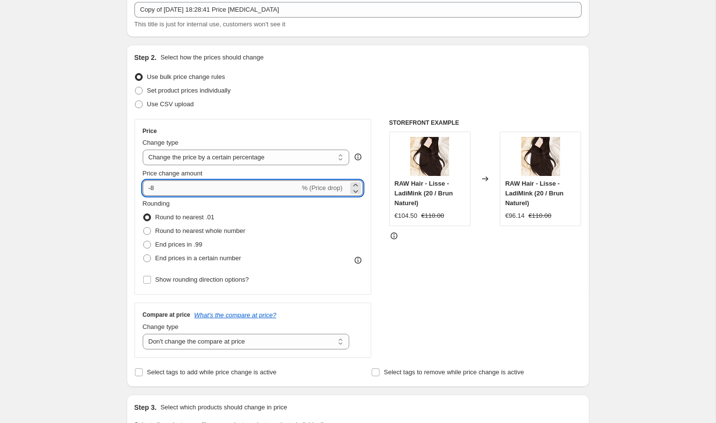
click at [256, 186] on input "-8" at bounding box center [221, 188] width 157 height 16
type input "-2"
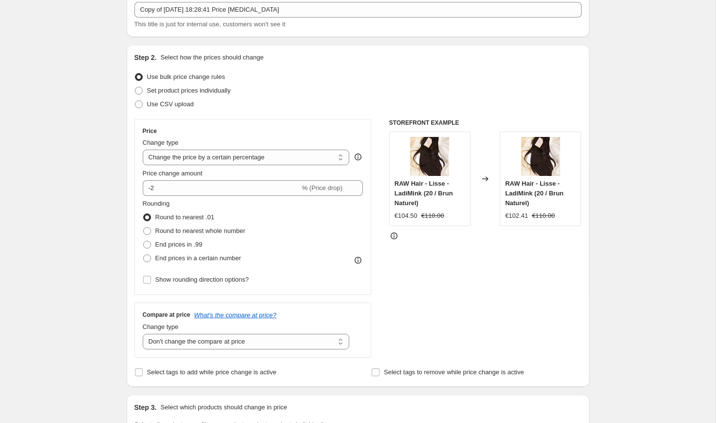
click at [341, 129] on div "Price" at bounding box center [253, 131] width 221 height 8
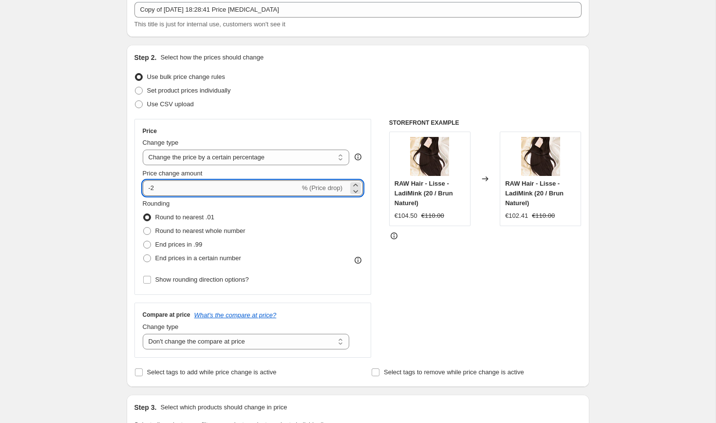
click at [246, 189] on input "-2" at bounding box center [221, 188] width 157 height 16
type input "-3"
click at [392, 115] on div "Step 2. Select how the prices should change Use bulk price change rules Set pro…" at bounding box center [357, 216] width 447 height 326
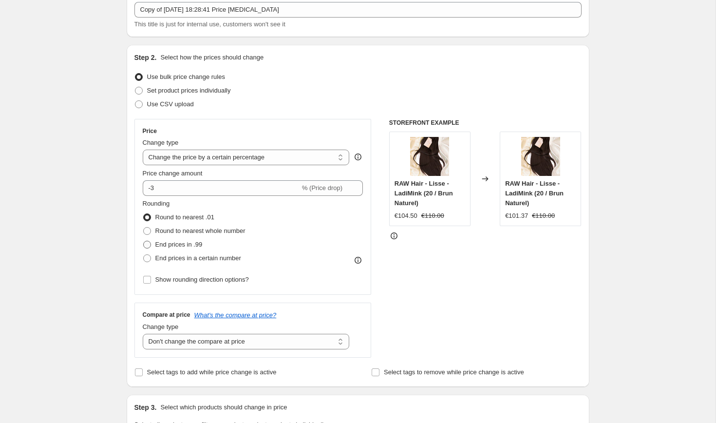
click at [146, 245] on span at bounding box center [147, 245] width 8 height 8
click at [144, 241] on input "End prices in .99" at bounding box center [143, 241] width 0 height 0
radio input "true"
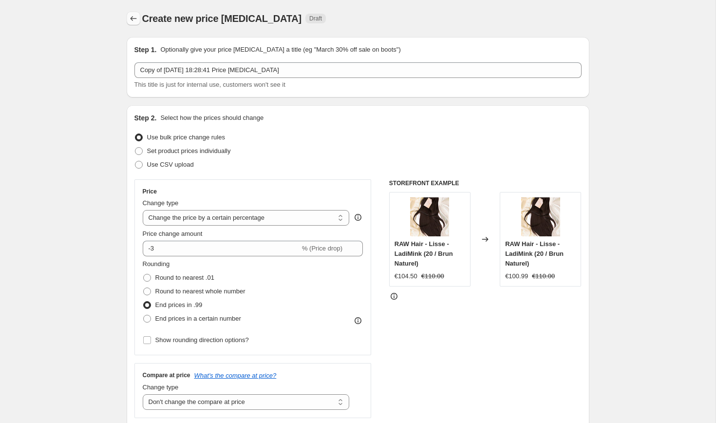
click at [132, 19] on icon "Price change jobs" at bounding box center [133, 18] width 6 height 5
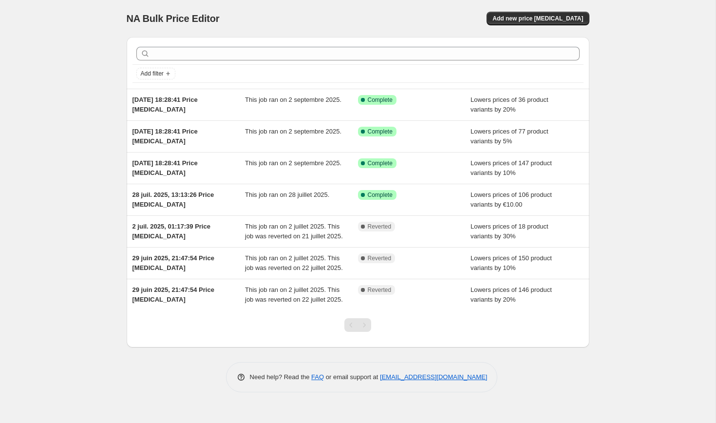
click at [362, 332] on div "Pagination" at bounding box center [365, 325] width 14 height 14
click at [345, 332] on div "Pagination" at bounding box center [351, 325] width 14 height 14
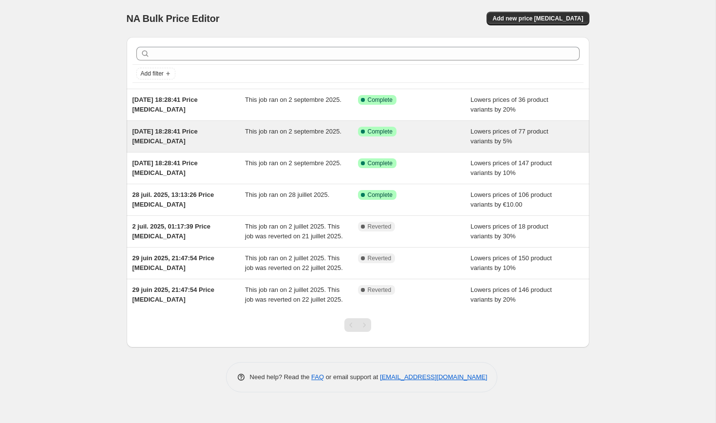
click at [426, 135] on div "Success Complete Complete" at bounding box center [407, 132] width 98 height 10
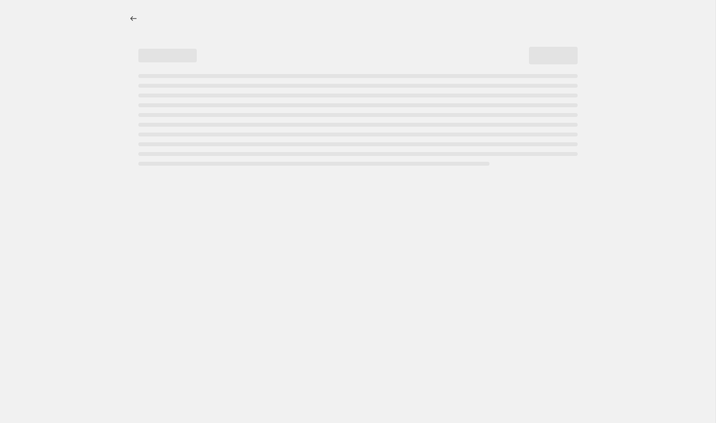
select select "percentage"
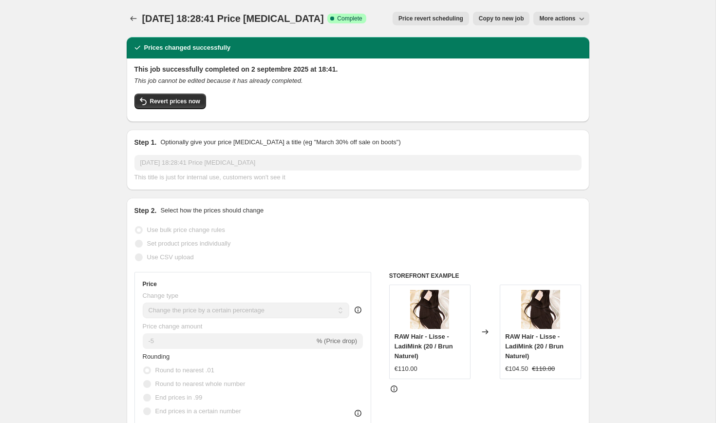
click at [550, 24] on button "More actions" at bounding box center [561, 19] width 56 height 14
click at [460, 43] on div "Prices changed successfully" at bounding box center [358, 48] width 451 height 10
click at [188, 102] on span "Revert prices now" at bounding box center [175, 101] width 50 height 8
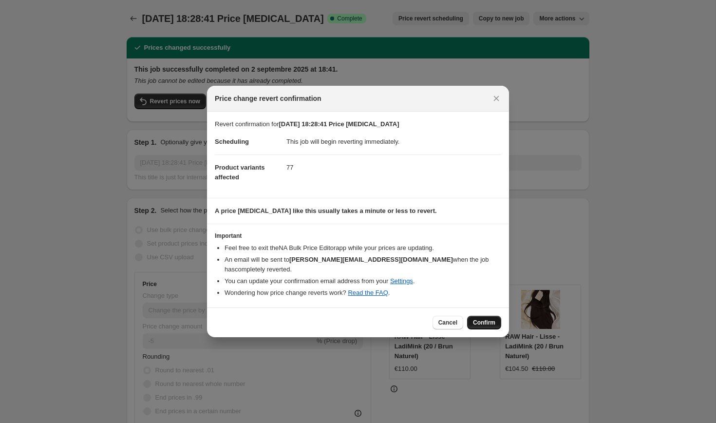
click at [481, 322] on button "Confirm" at bounding box center [484, 323] width 34 height 14
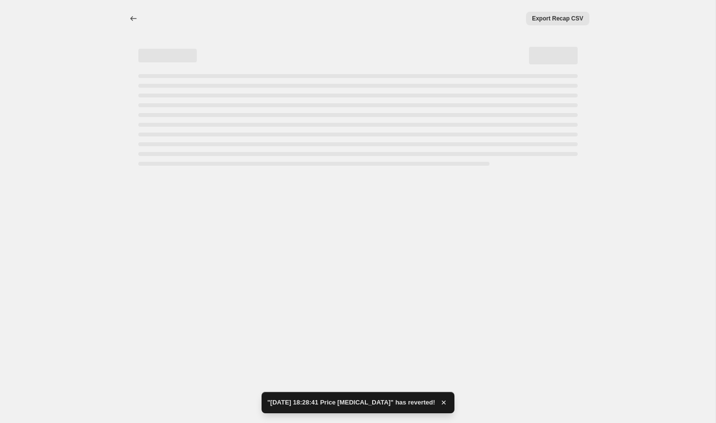
select select "percentage"
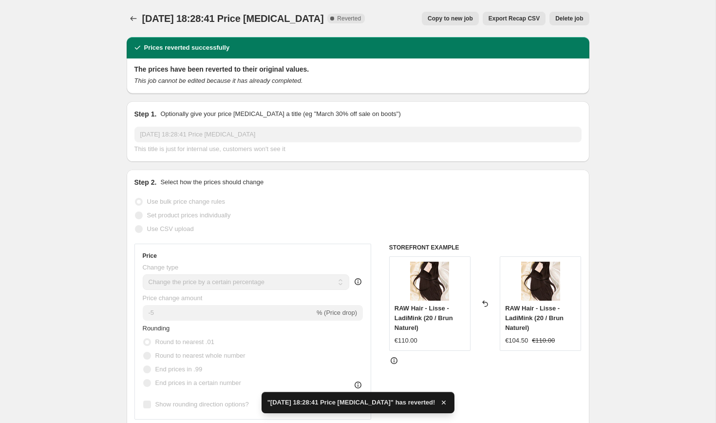
click at [455, 17] on span "Copy to new job" at bounding box center [450, 19] width 45 height 8
select select "percentage"
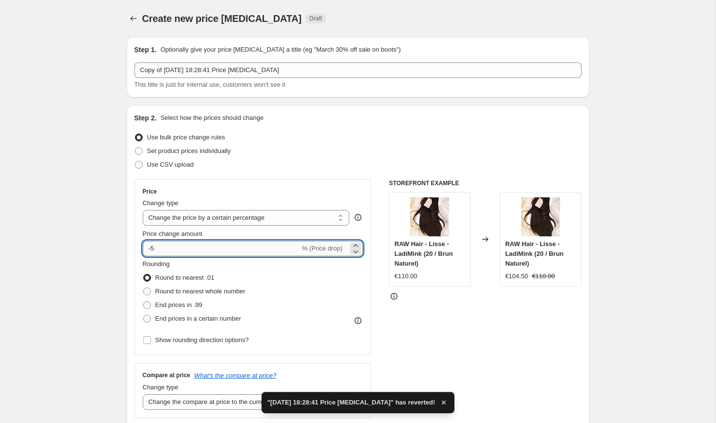
click at [231, 246] on input "-5" at bounding box center [221, 249] width 157 height 16
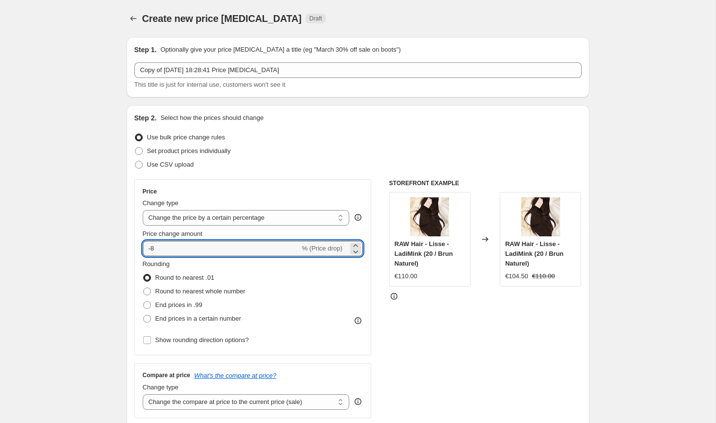
type input "-8"
click at [316, 184] on div "Price Change type Change the price to a certain amount Change the price by a ce…" at bounding box center [252, 267] width 237 height 176
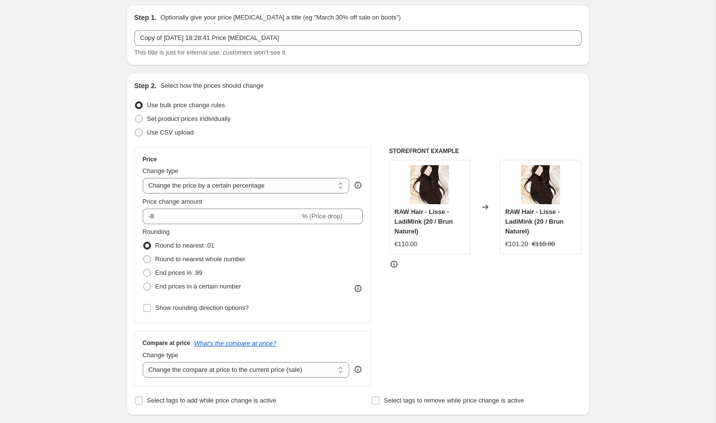
scroll to position [35, 0]
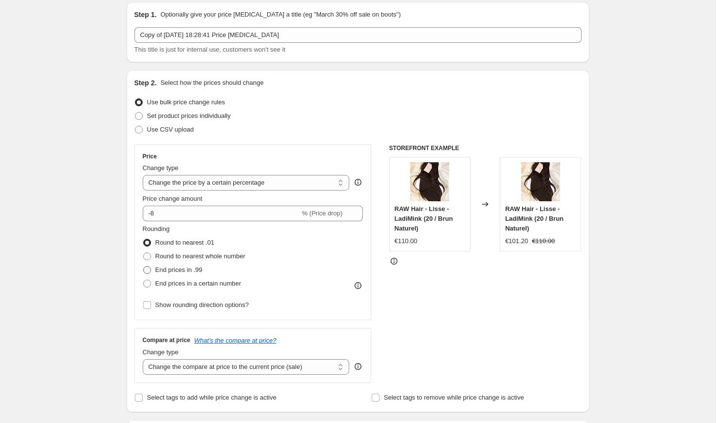
click at [148, 268] on span at bounding box center [147, 270] width 8 height 8
click at [144, 266] on input "End prices in .99" at bounding box center [143, 266] width 0 height 0
radio input "true"
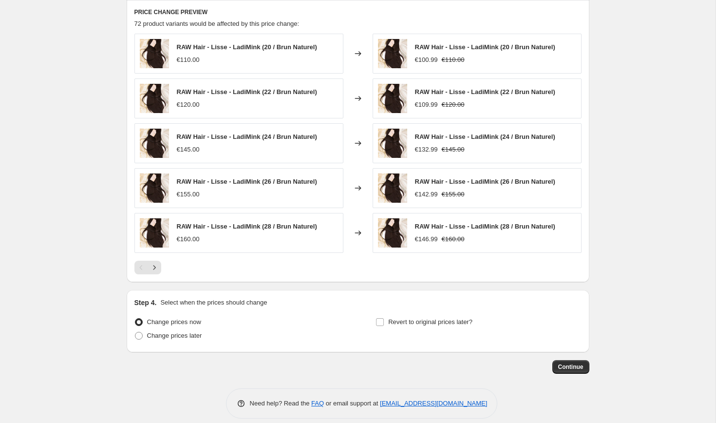
scroll to position [581, 0]
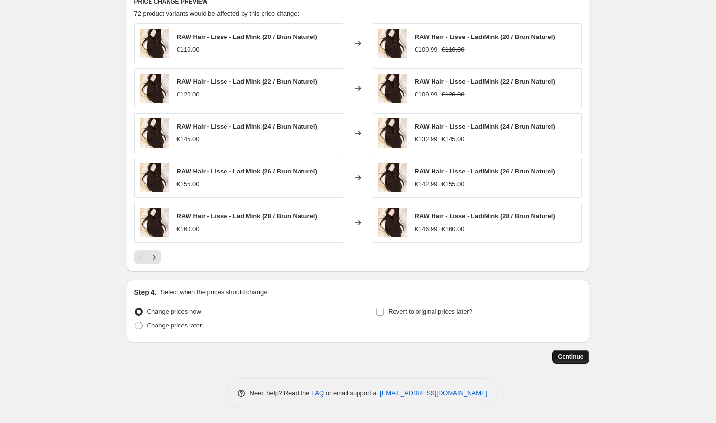
click at [569, 359] on span "Continue" at bounding box center [570, 357] width 25 height 8
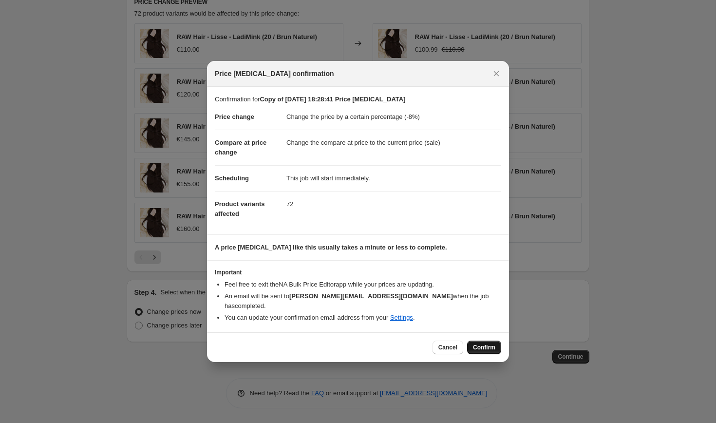
click at [484, 343] on span "Confirm" at bounding box center [484, 347] width 22 height 8
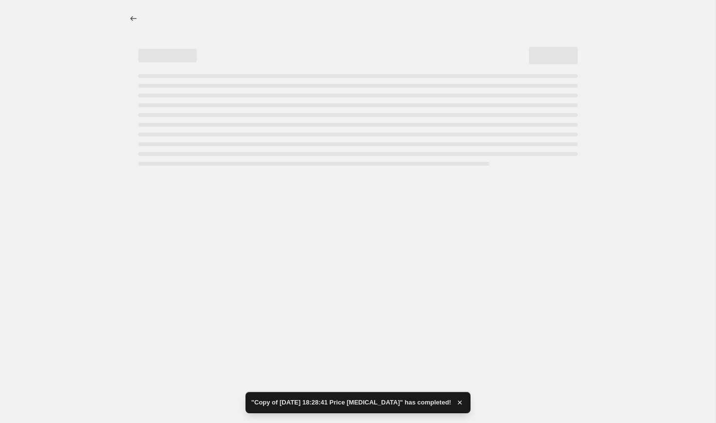
select select "percentage"
